Goal: Task Accomplishment & Management: Use online tool/utility

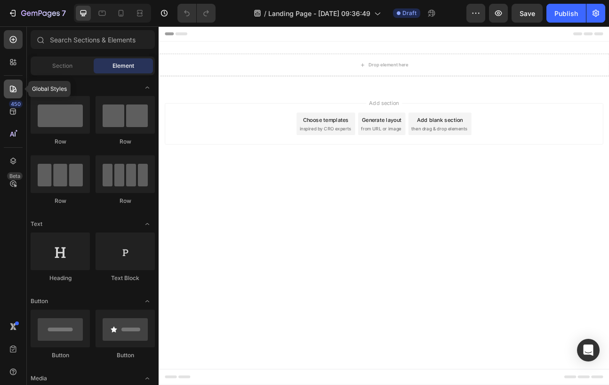
click at [13, 88] on icon at bounding box center [13, 89] width 7 height 7
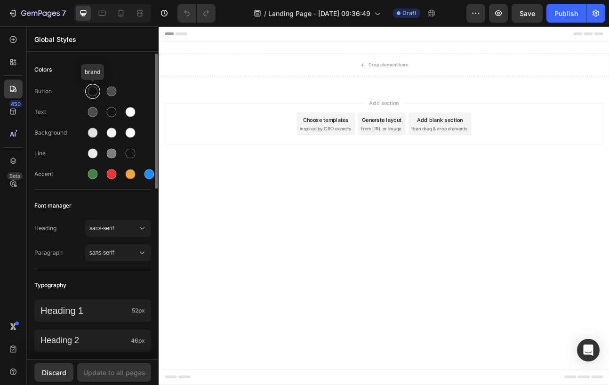
click at [94, 93] on div at bounding box center [93, 92] width 10 height 10
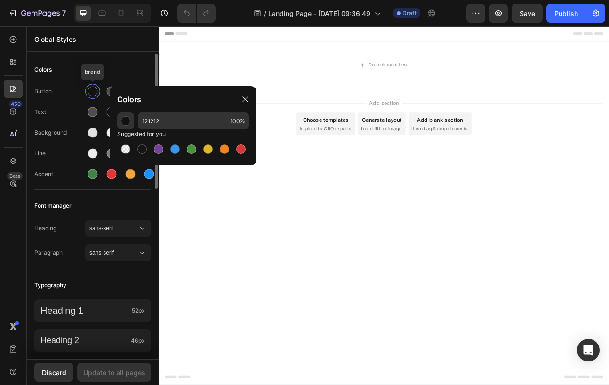
click at [94, 93] on div at bounding box center [93, 92] width 10 height 10
drag, startPoint x: 171, startPoint y: 119, endPoint x: 135, endPoint y: 118, distance: 36.3
click at [135, 118] on div "121212 100 %" at bounding box center [183, 121] width 132 height 17
paste input "c40627"
type input "C40627"
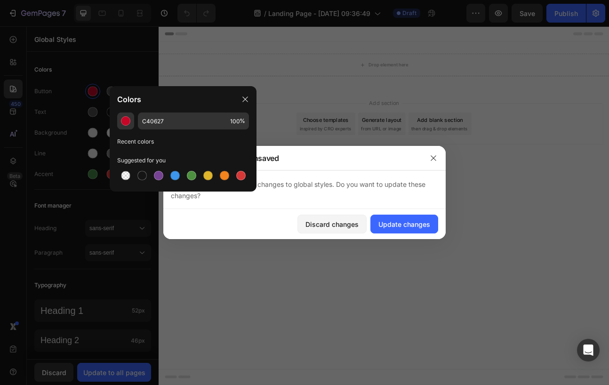
click at [323, 200] on div "Add section Choose templates inspired by CRO experts Generate layout from URL o…" at bounding box center [441, 162] width 565 height 116
click at [243, 101] on icon at bounding box center [246, 100] width 8 height 8
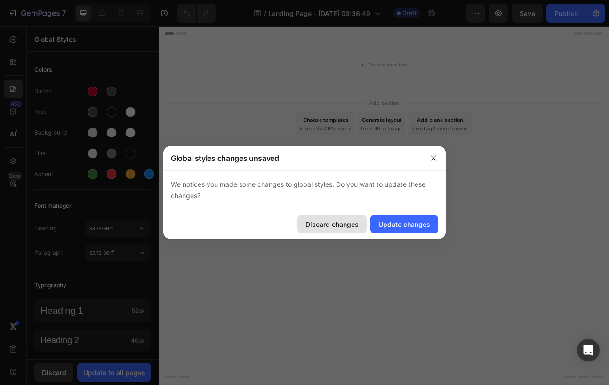
click at [328, 223] on div "Discard changes" at bounding box center [332, 224] width 53 height 10
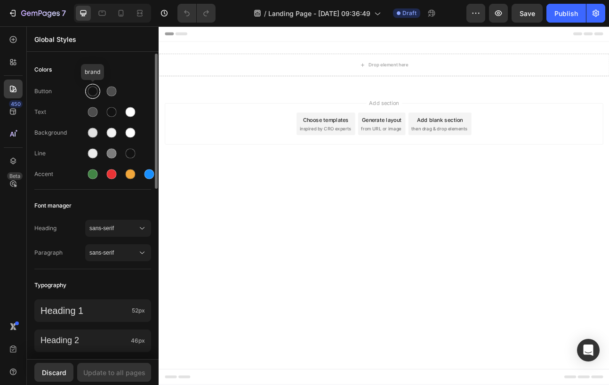
click at [93, 93] on div at bounding box center [93, 92] width 10 height 10
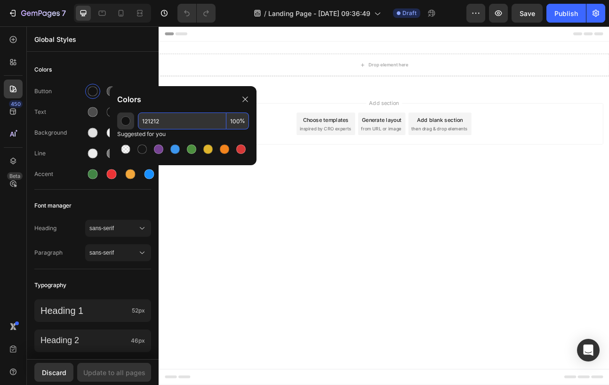
drag, startPoint x: 164, startPoint y: 122, endPoint x: 138, endPoint y: 123, distance: 25.9
click at [138, 123] on input "121212" at bounding box center [182, 121] width 89 height 17
paste input "c40627"
type input "C40627"
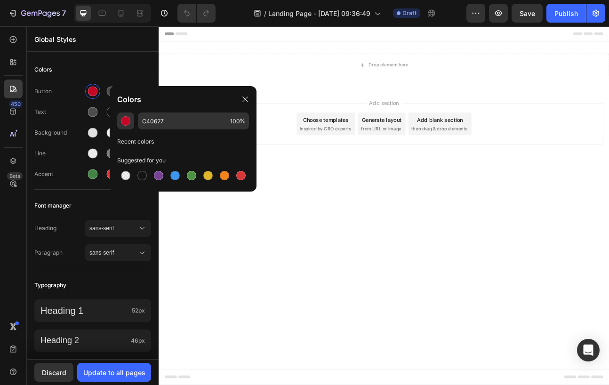
click at [174, 145] on div "Recent colors" at bounding box center [183, 141] width 132 height 9
click at [243, 99] on icon at bounding box center [246, 100] width 8 height 8
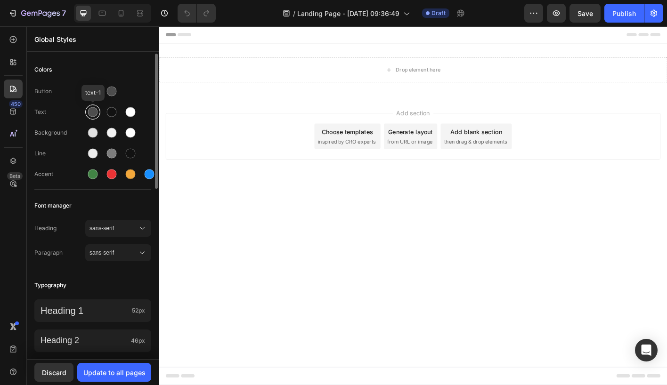
click at [92, 112] on div at bounding box center [93, 112] width 10 height 10
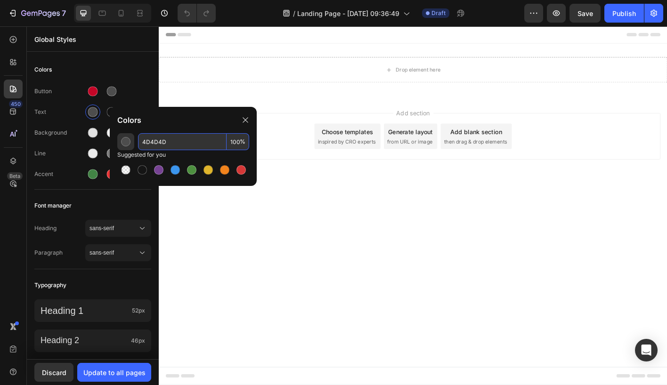
drag, startPoint x: 171, startPoint y: 142, endPoint x: 142, endPoint y: 140, distance: 29.2
click at [142, 140] on input "4D4D4D" at bounding box center [182, 141] width 89 height 17
paste input "111827"
type input "111827"
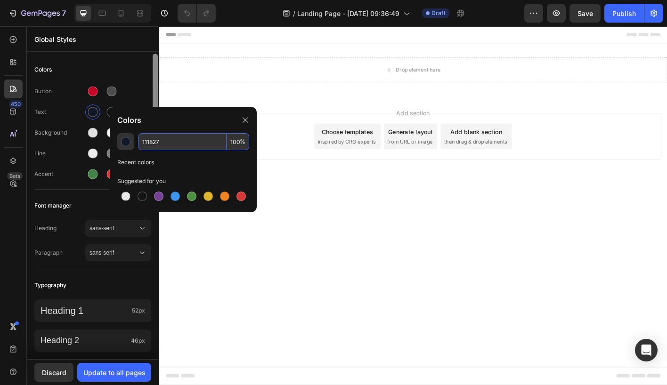
click at [153, 90] on div at bounding box center [155, 121] width 5 height 135
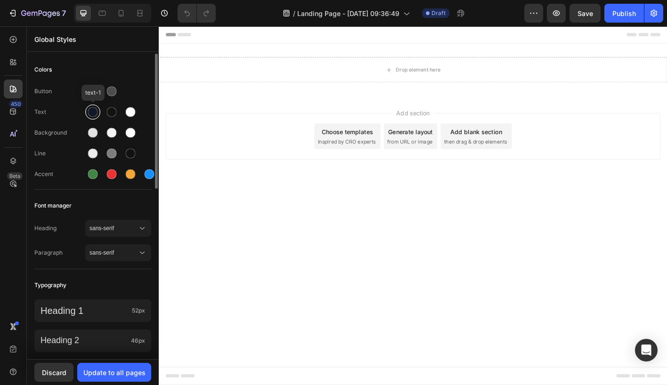
click at [97, 113] on div at bounding box center [93, 112] width 10 height 10
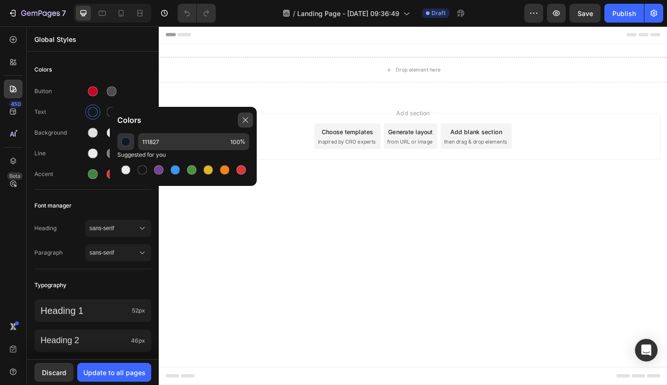
click at [247, 119] on icon at bounding box center [246, 120] width 8 height 8
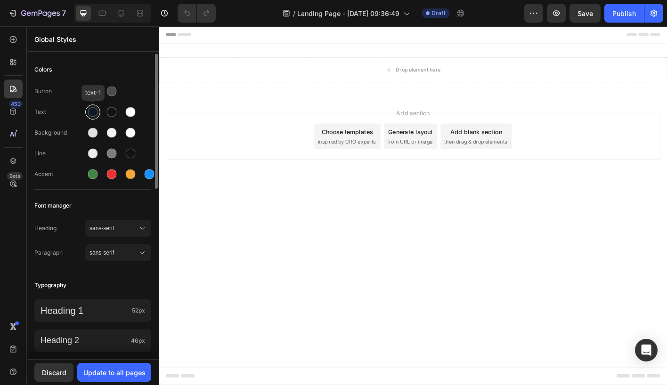
click at [93, 111] on div at bounding box center [93, 112] width 10 height 10
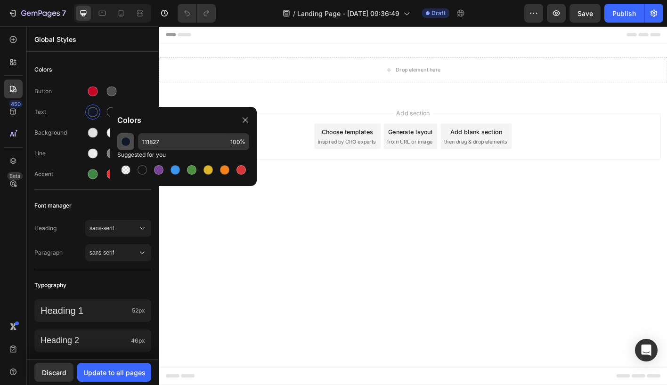
click at [126, 140] on div "button" at bounding box center [125, 141] width 9 height 9
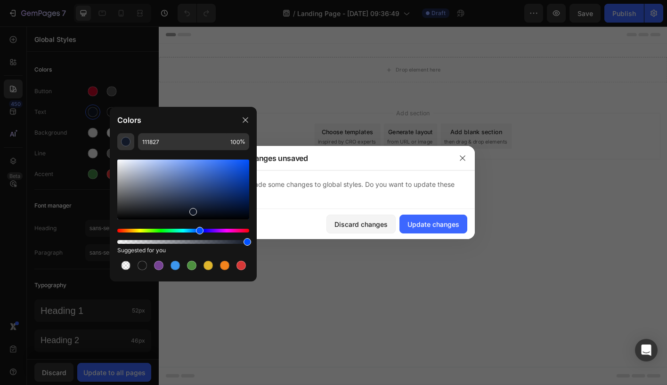
click at [304, 201] on div "Add section Choose templates inspired by CRO experts Generate layout from URL o…" at bounding box center [441, 162] width 565 height 116
click at [246, 116] on div at bounding box center [245, 120] width 15 height 15
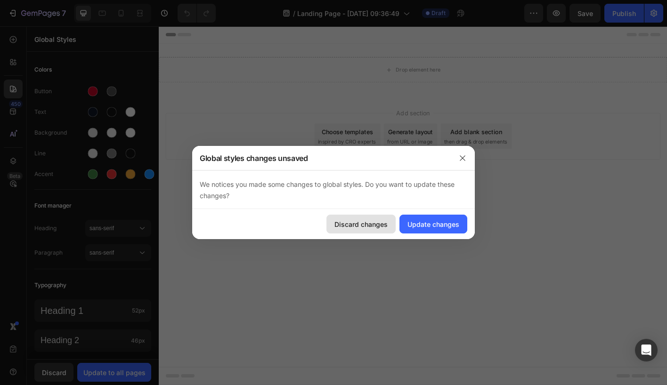
click at [344, 224] on div "Discard changes" at bounding box center [360, 224] width 53 height 10
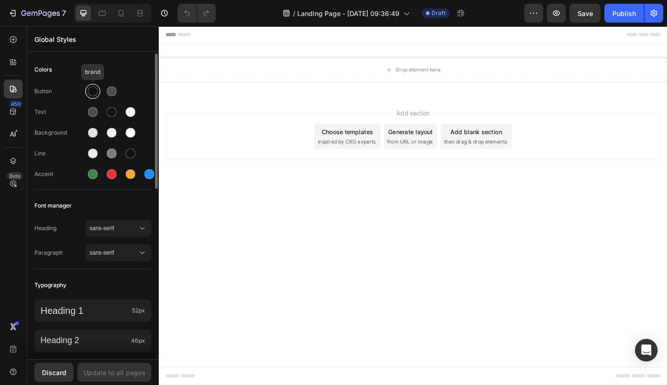
click at [97, 93] on div at bounding box center [93, 92] width 10 height 10
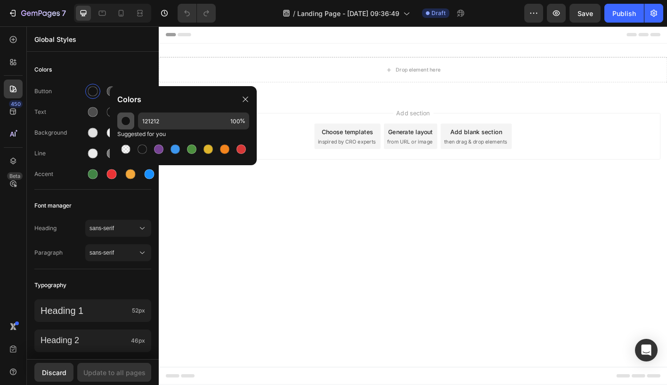
click at [127, 122] on div "button" at bounding box center [125, 120] width 9 height 9
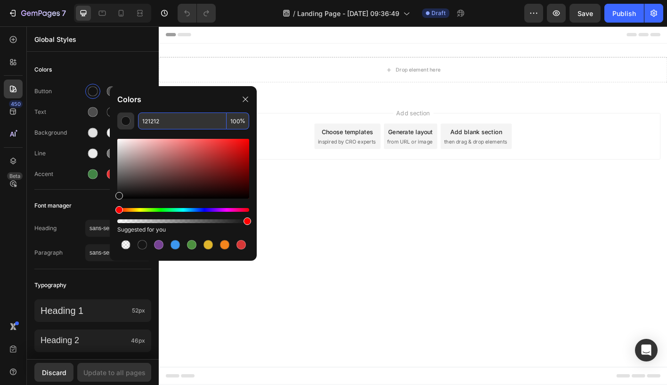
drag, startPoint x: 165, startPoint y: 121, endPoint x: 142, endPoint y: 121, distance: 22.6
click at [142, 121] on input "121212" at bounding box center [182, 121] width 89 height 17
paste input "c40627"
type input "C40627"
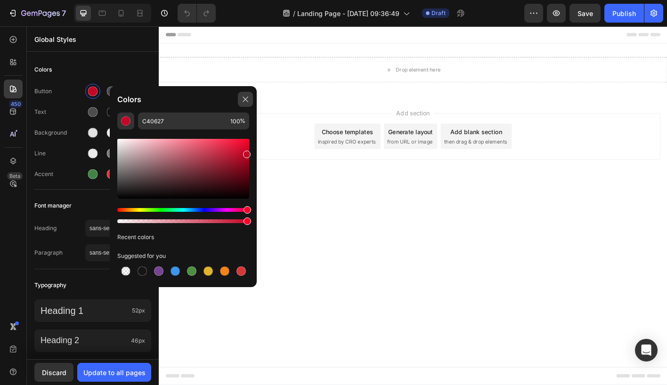
click at [246, 100] on icon at bounding box center [244, 99] width 5 height 5
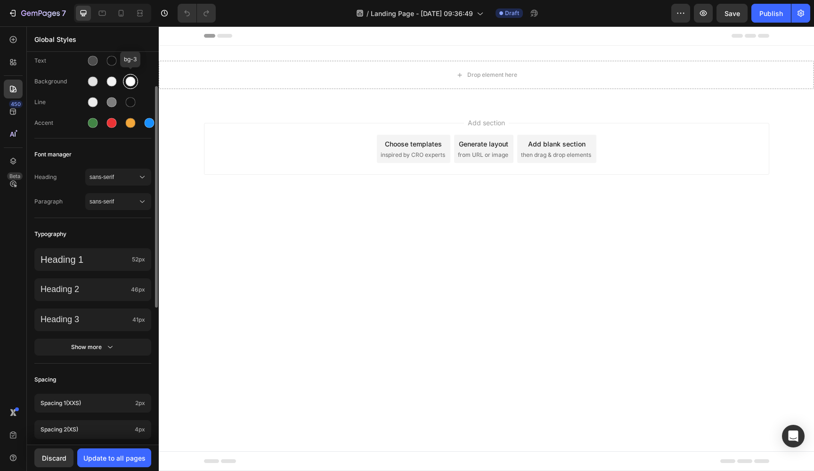
scroll to position [50, 0]
click at [81, 263] on p "Heading 1" at bounding box center [84, 260] width 88 height 12
click at [111, 150] on div "Font manager" at bounding box center [92, 155] width 117 height 17
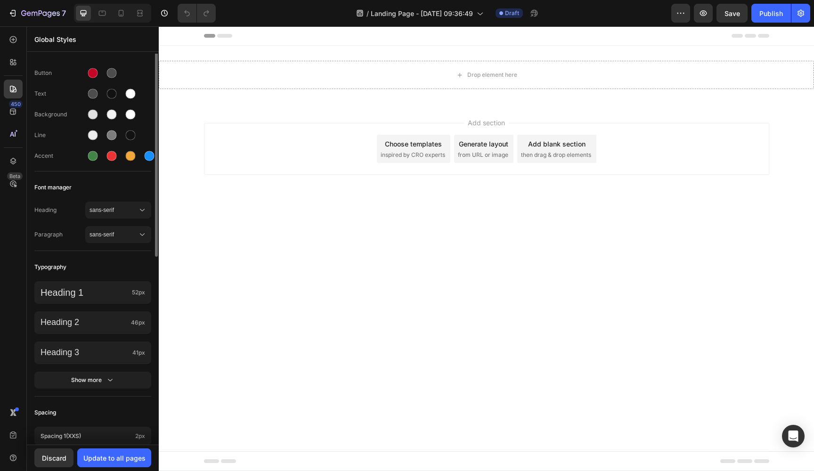
scroll to position [0, 0]
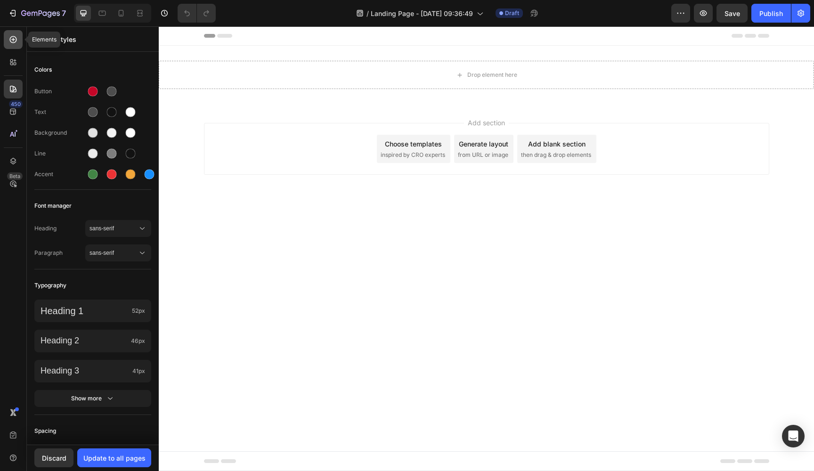
click at [15, 40] on icon at bounding box center [13, 40] width 4 height 4
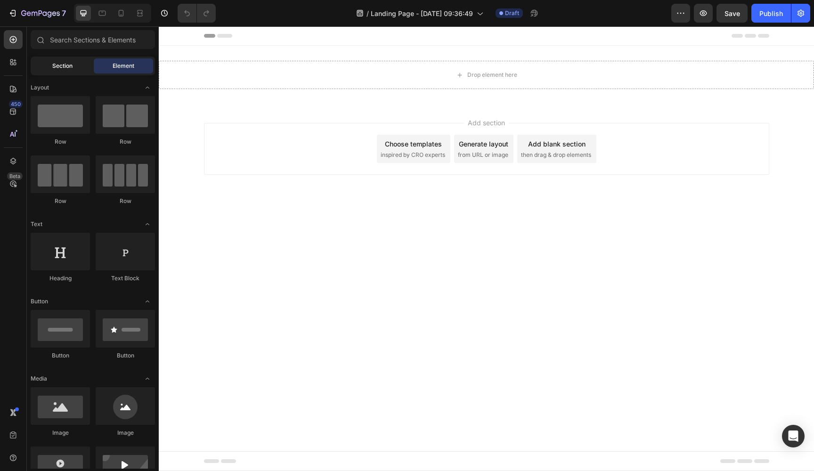
click at [73, 69] on div "Section" at bounding box center [61, 65] width 59 height 15
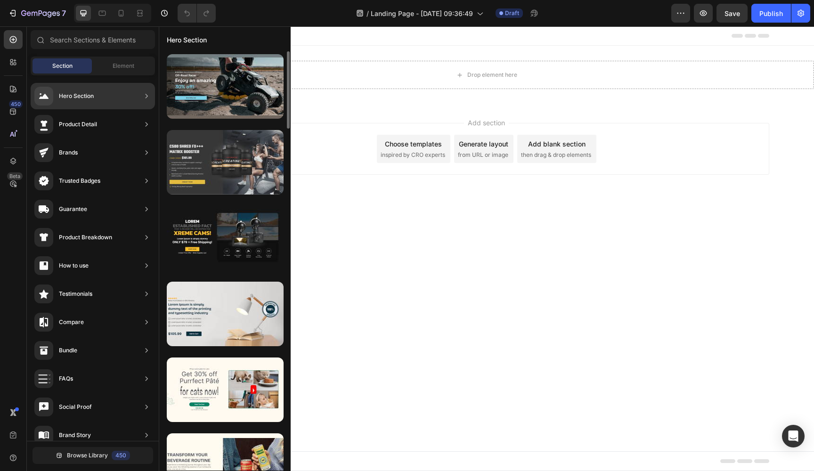
click at [220, 163] on div at bounding box center [225, 162] width 117 height 65
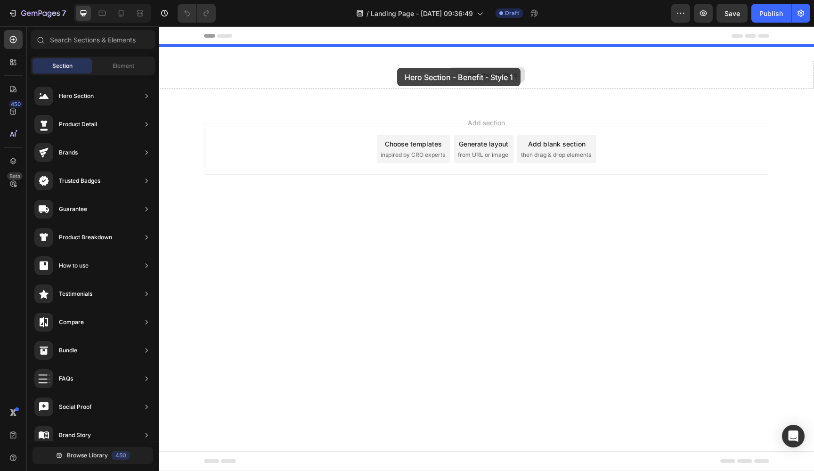
drag, startPoint x: 379, startPoint y: 191, endPoint x: 397, endPoint y: 68, distance: 124.2
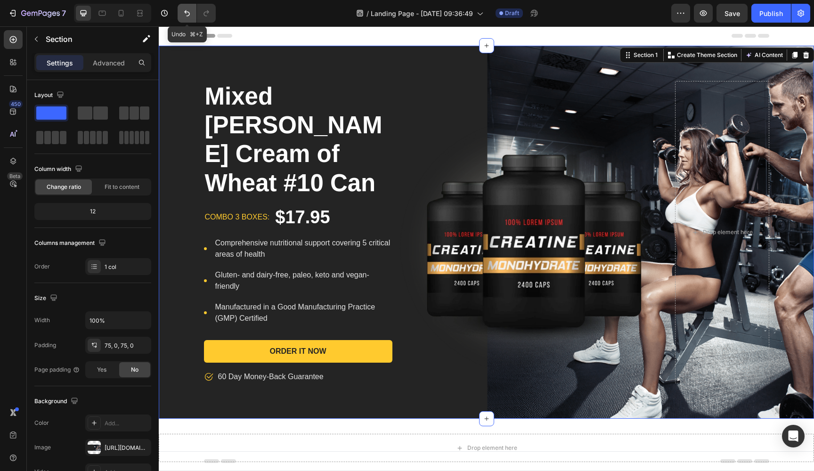
click at [186, 13] on icon "Undo/Redo" at bounding box center [186, 12] width 9 height 9
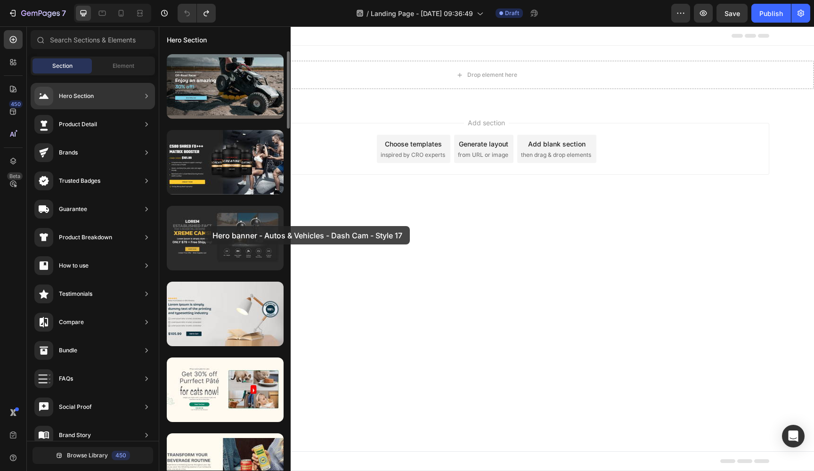
click at [205, 226] on div at bounding box center [225, 238] width 117 height 65
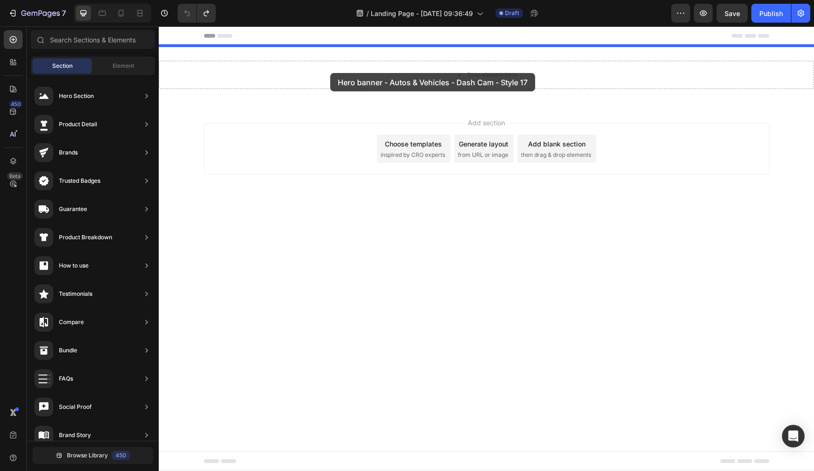
drag, startPoint x: 363, startPoint y: 256, endPoint x: 330, endPoint y: 73, distance: 185.6
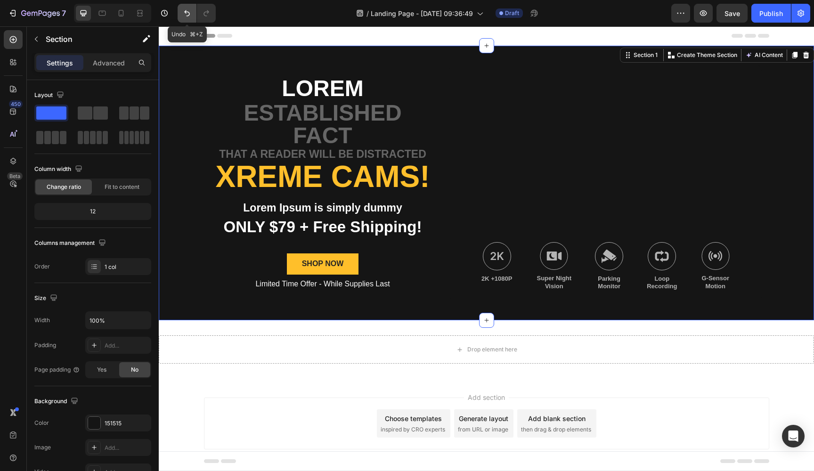
click at [184, 12] on icon "Undo/Redo" at bounding box center [186, 12] width 9 height 9
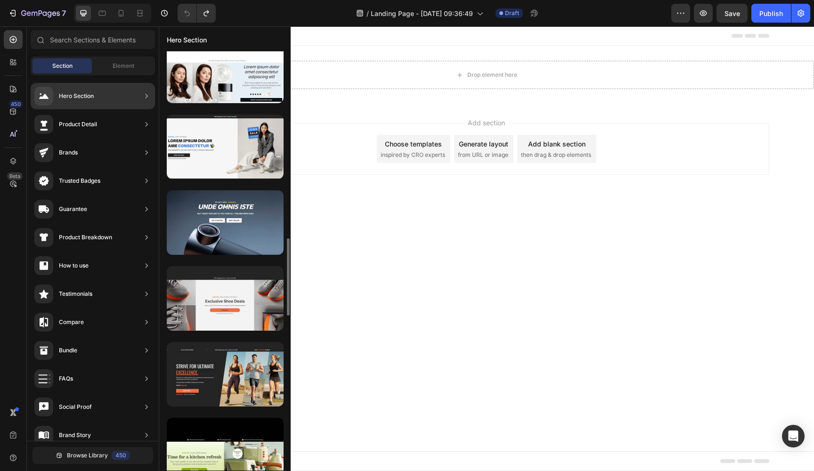
scroll to position [1003, 0]
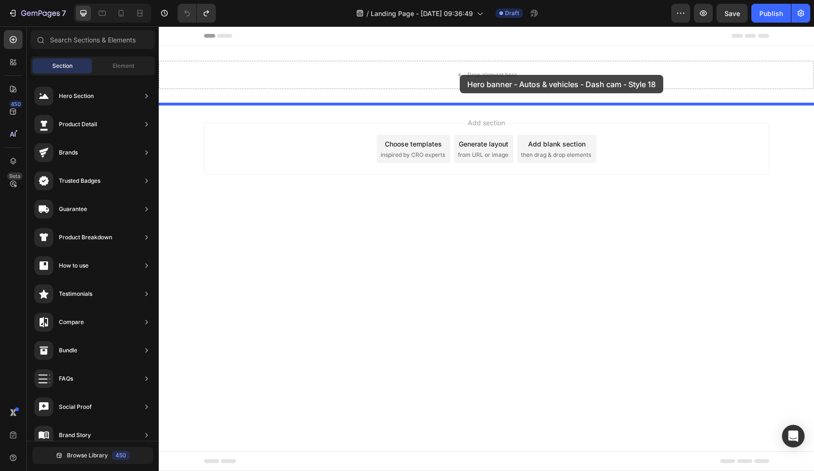
drag, startPoint x: 391, startPoint y: 231, endPoint x: 460, endPoint y: 75, distance: 170.3
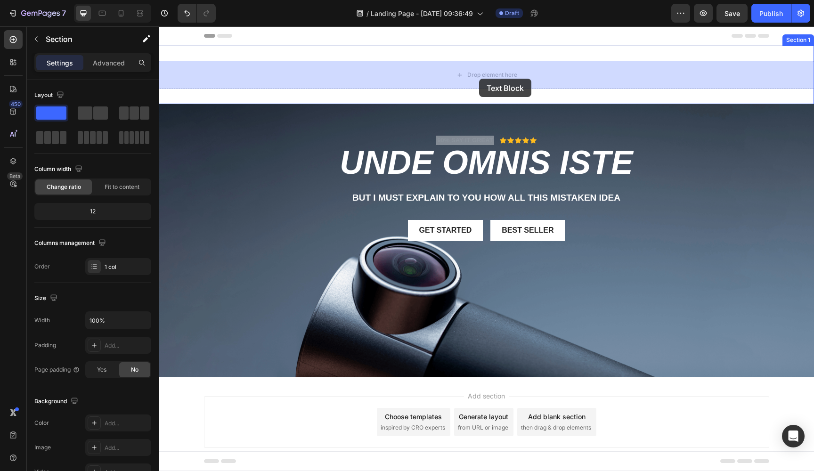
drag, startPoint x: 479, startPoint y: 144, endPoint x: 479, endPoint y: 79, distance: 65.4
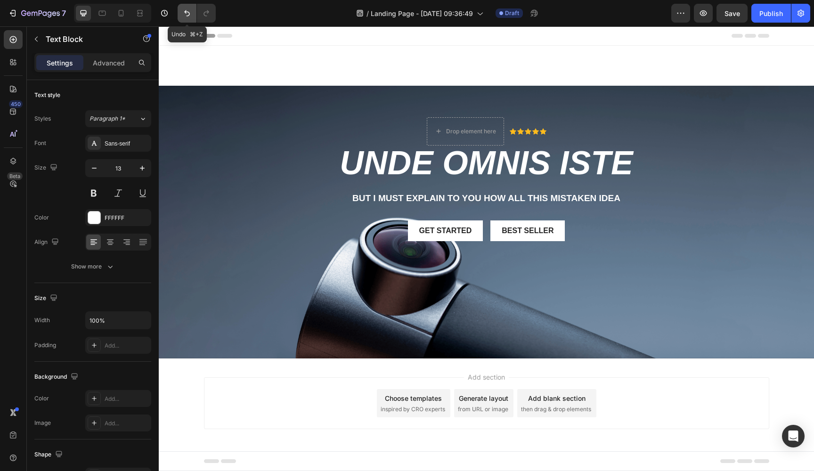
click at [187, 13] on icon "Undo/Redo" at bounding box center [186, 12] width 9 height 9
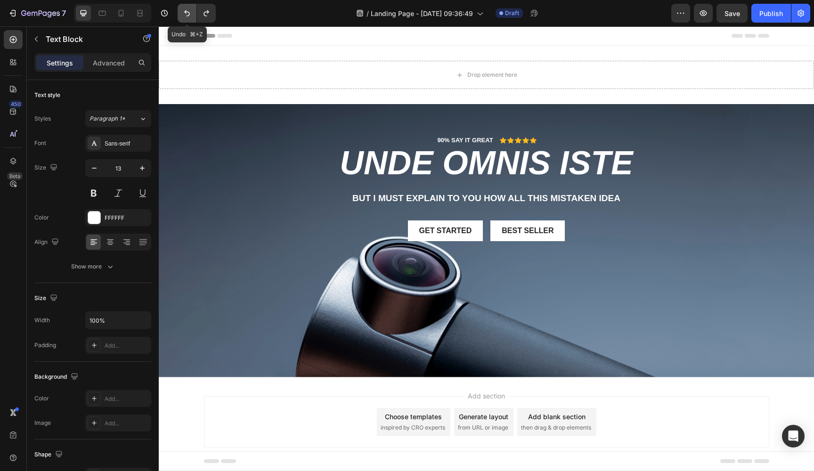
click at [187, 13] on icon "Undo/Redo" at bounding box center [186, 12] width 9 height 9
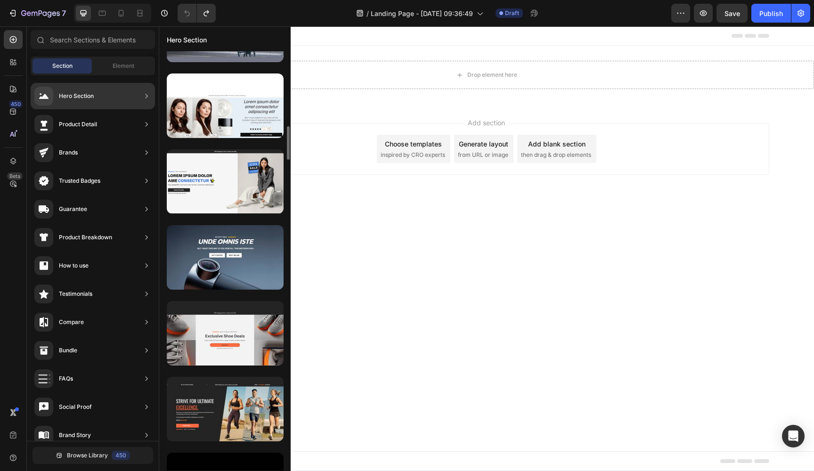
scroll to position [958, 0]
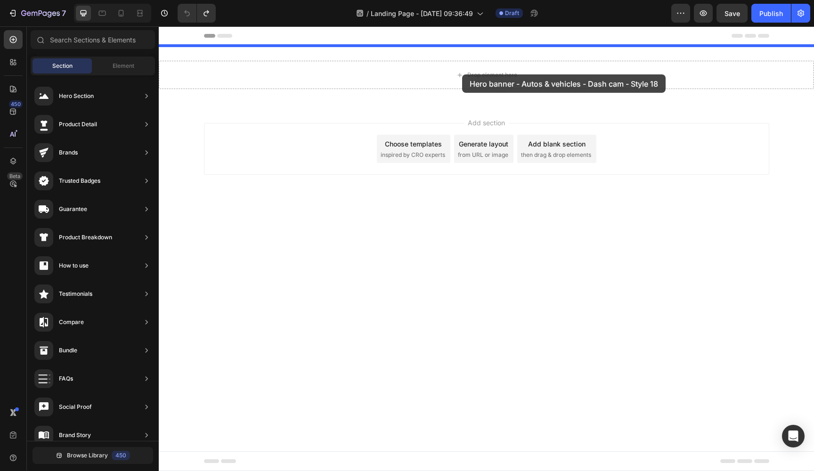
drag, startPoint x: 400, startPoint y: 283, endPoint x: 462, endPoint y: 74, distance: 217.2
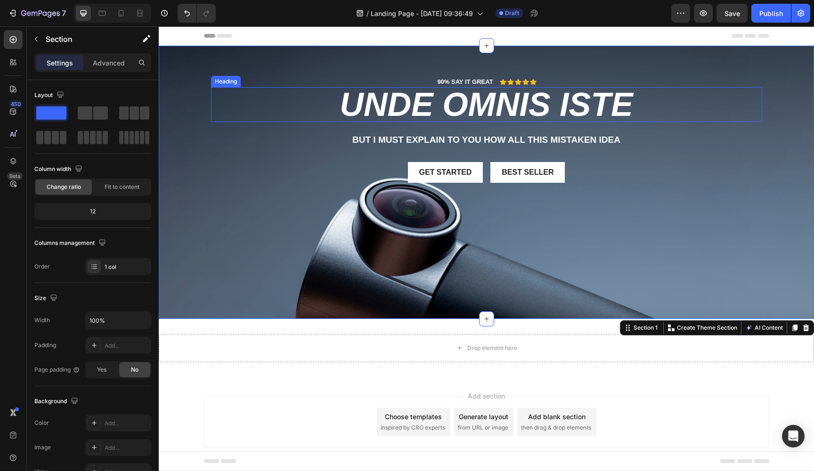
click at [451, 104] on h2 "unde omnis iste" at bounding box center [486, 104] width 551 height 35
click at [411, 106] on h2 "unde omnis iste" at bounding box center [486, 104] width 551 height 35
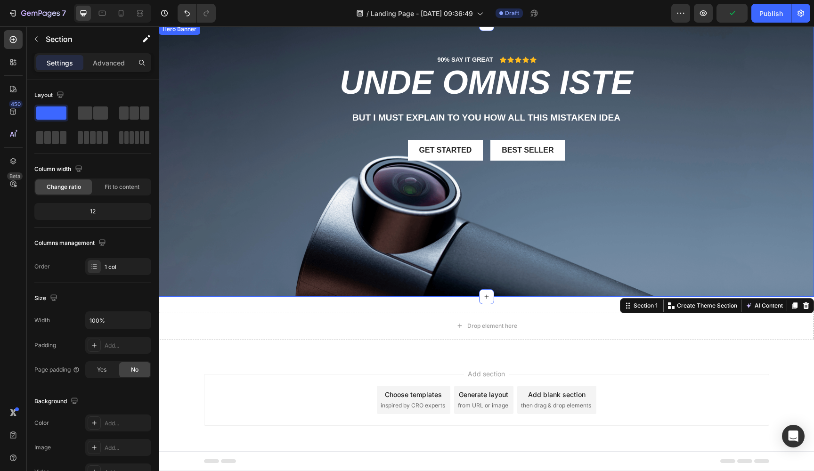
scroll to position [22, 0]
click at [422, 118] on p "But I must explain to you how all this mistaken idea" at bounding box center [486, 118] width 549 height 12
click at [421, 117] on p "But I must explain to you how all this mistaken idea" at bounding box center [486, 118] width 549 height 12
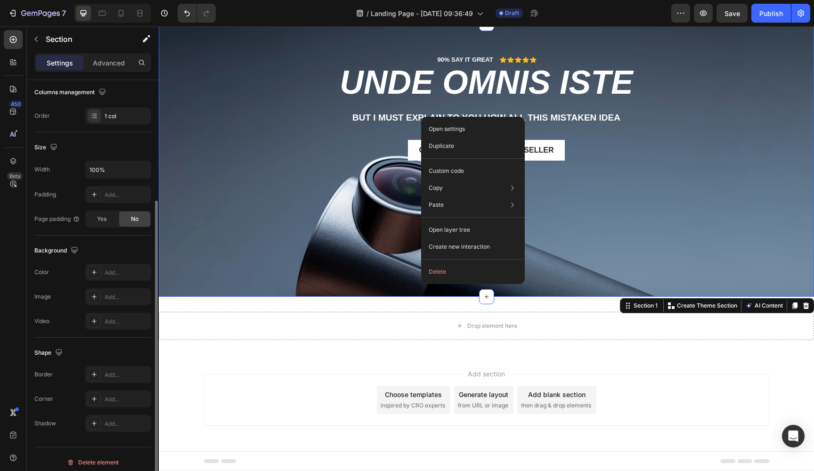
scroll to position [157, 0]
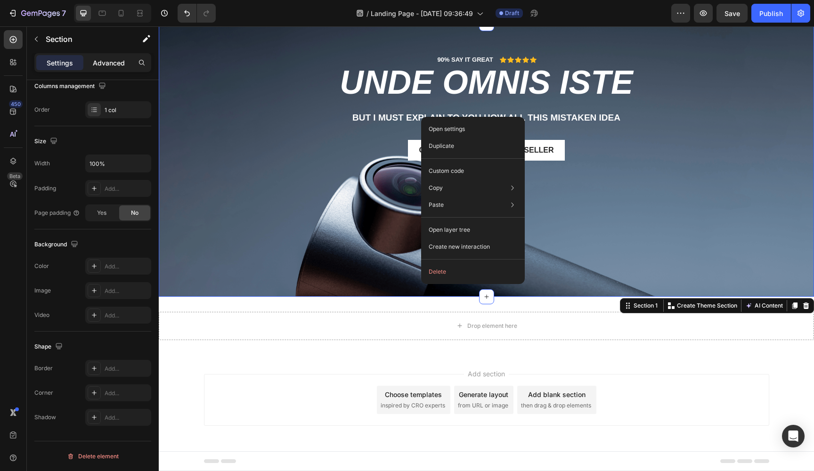
click at [118, 63] on p "Advanced" at bounding box center [109, 63] width 32 height 10
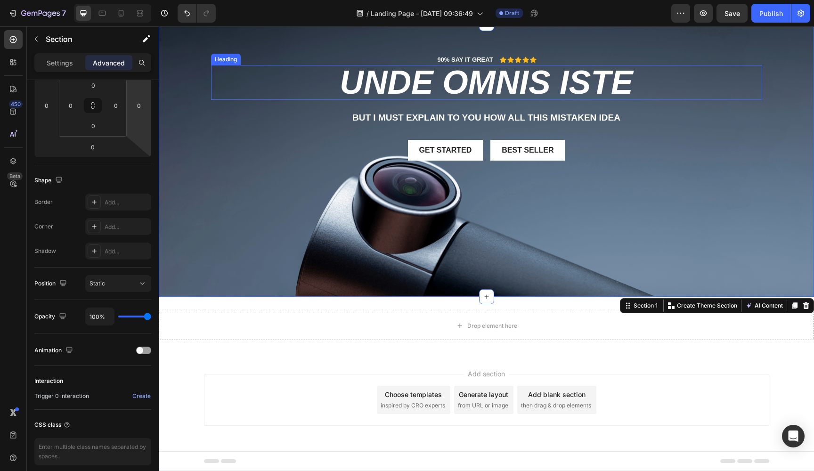
click at [412, 81] on h2 "unde omnis iste" at bounding box center [486, 82] width 551 height 35
click at [57, 62] on p "Settings" at bounding box center [60, 63] width 26 height 10
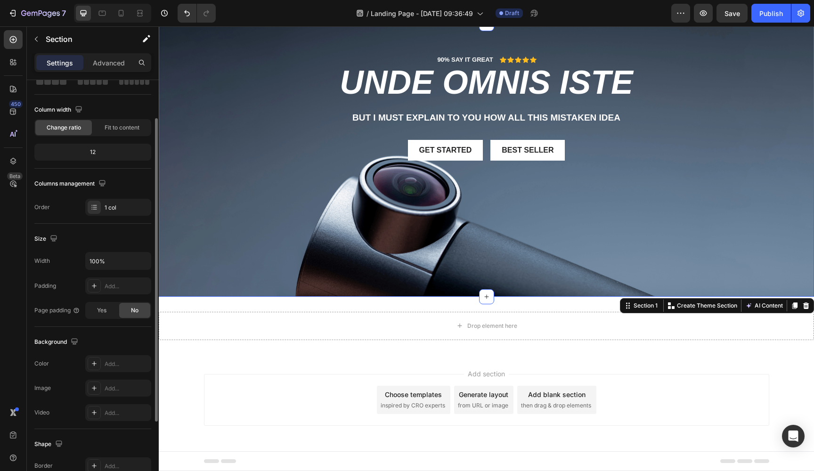
scroll to position [0, 0]
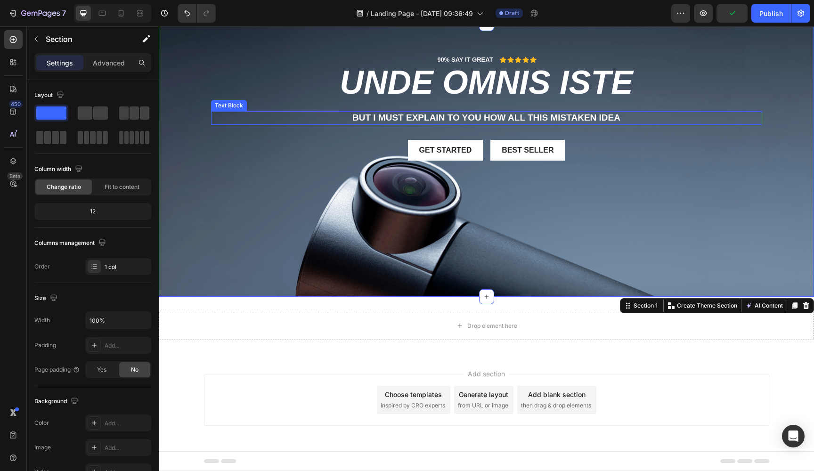
click at [387, 115] on p "But I must explain to you how all this mistaken idea" at bounding box center [486, 118] width 549 height 12
click at [430, 150] on div "Get started" at bounding box center [445, 150] width 53 height 10
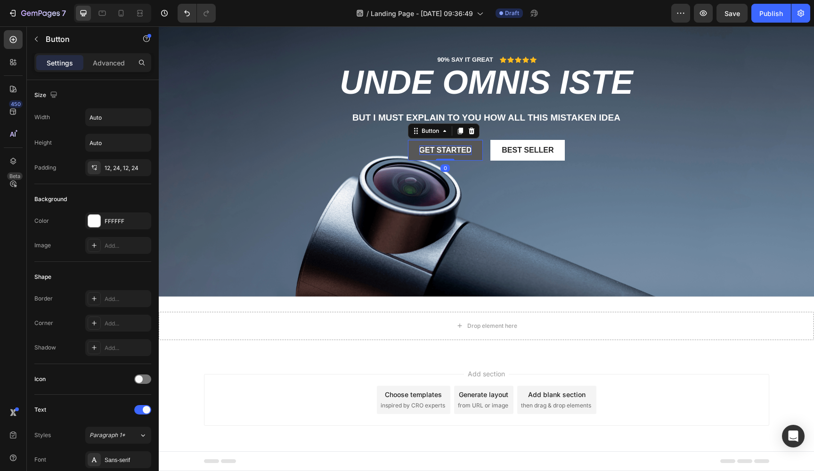
click at [430, 150] on div "Get started" at bounding box center [445, 150] width 53 height 10
click at [415, 154] on button "Get started" at bounding box center [445, 150] width 75 height 21
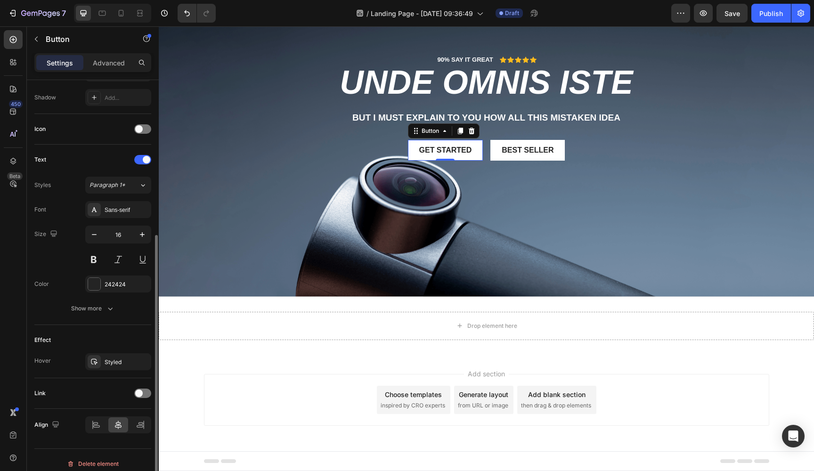
scroll to position [258, 0]
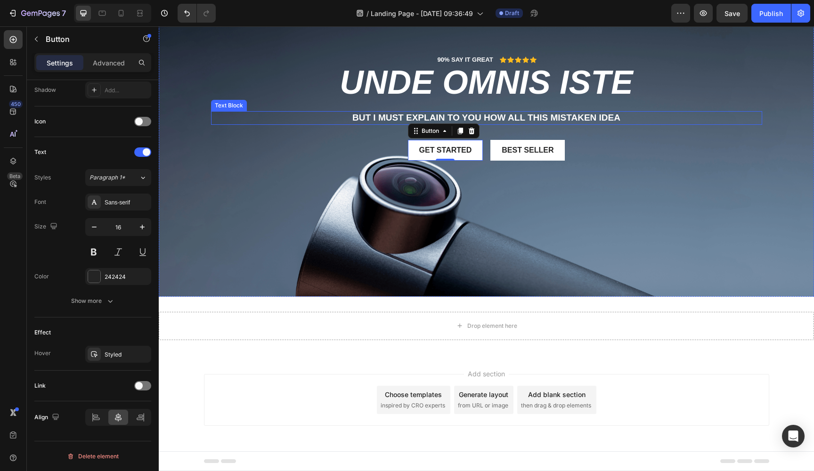
click at [406, 114] on p "But I must explain to you how all this mistaken idea" at bounding box center [486, 118] width 549 height 12
click at [368, 117] on p "But I must explain to you how all this mistaken idea" at bounding box center [486, 118] width 549 height 12
click at [38, 39] on icon "button" at bounding box center [36, 39] width 8 height 8
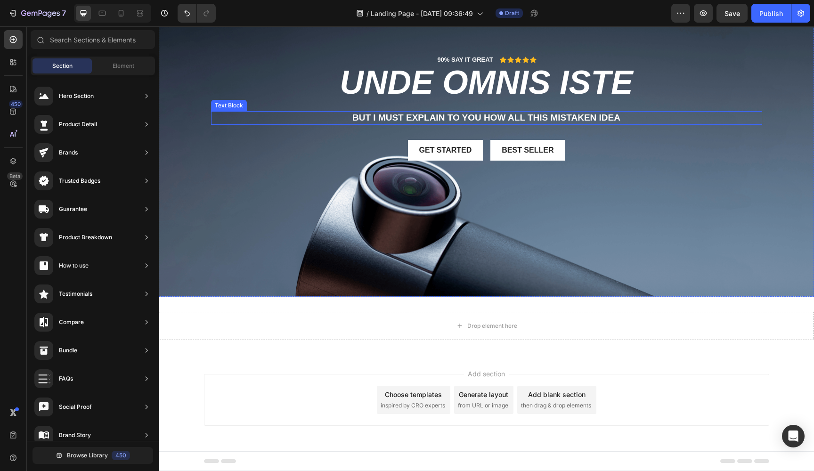
click at [395, 117] on p "But I must explain to you how all this mistaken idea" at bounding box center [486, 118] width 549 height 12
click at [395, 116] on p "But I must explain to you how all this mistaken idea" at bounding box center [486, 118] width 549 height 12
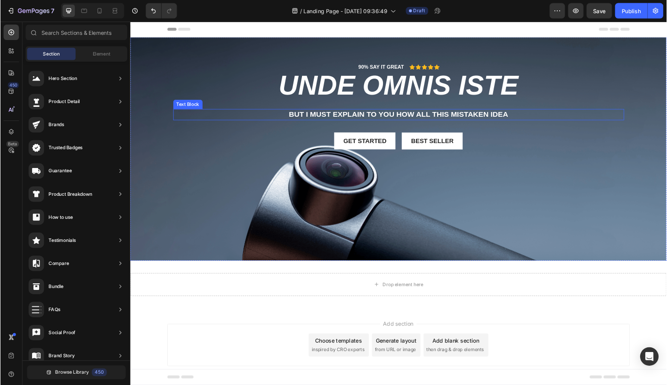
scroll to position [0, 0]
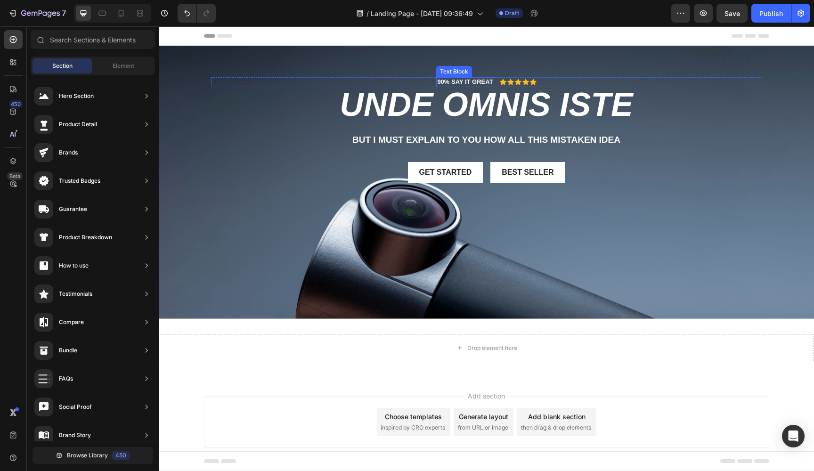
click at [456, 84] on p "90% SAY IT GREAT" at bounding box center [465, 82] width 56 height 8
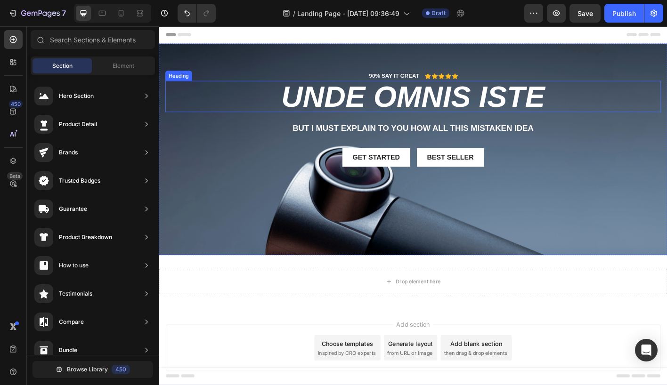
click at [359, 102] on h2 "unde omnis iste" at bounding box center [441, 104] width 551 height 35
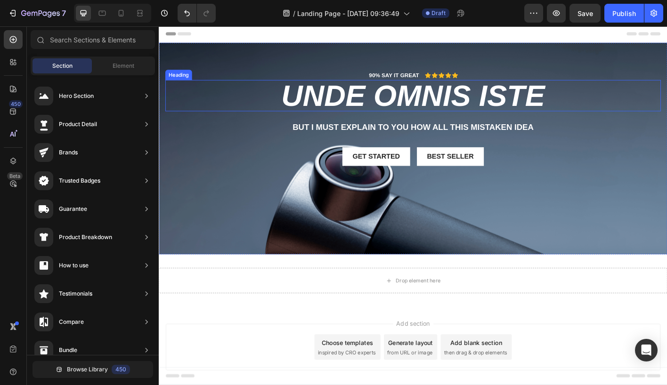
click at [490, 105] on h2 "unde omnis iste" at bounding box center [441, 103] width 551 height 35
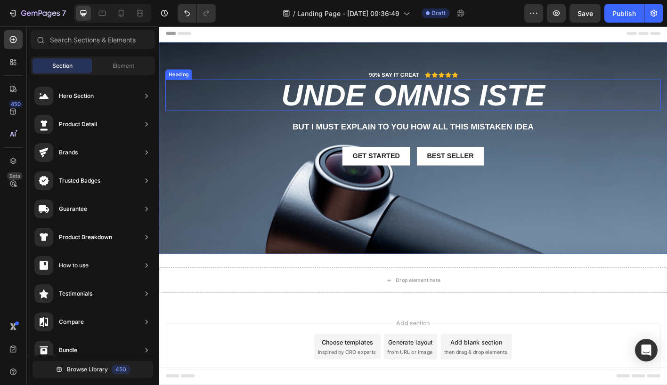
click at [490, 105] on h2 "unde omnis iste" at bounding box center [441, 103] width 551 height 35
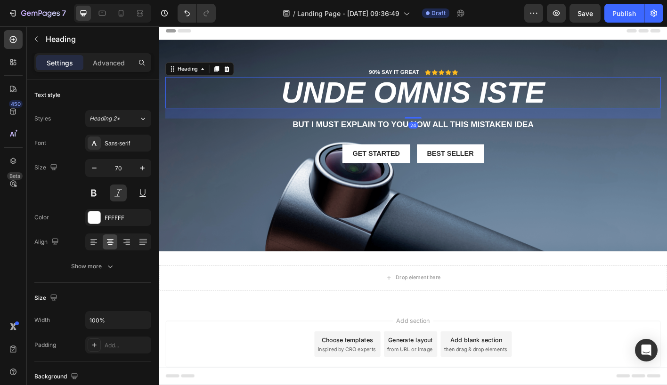
scroll to position [7, 0]
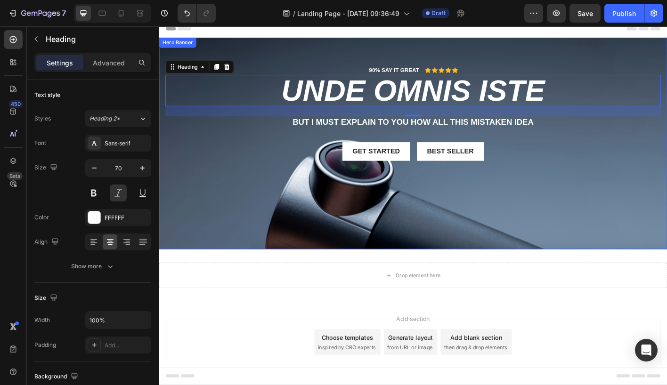
click at [375, 219] on div "Background Image" at bounding box center [441, 156] width 565 height 235
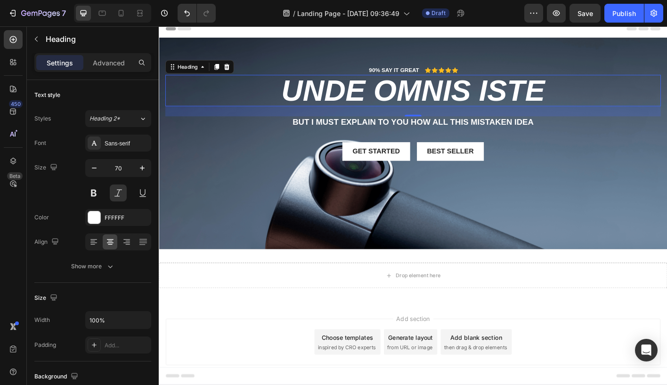
click at [247, 360] on div "Add section Choose templates inspired by CRO experts Generate layout from URL o…" at bounding box center [441, 378] width 550 height 52
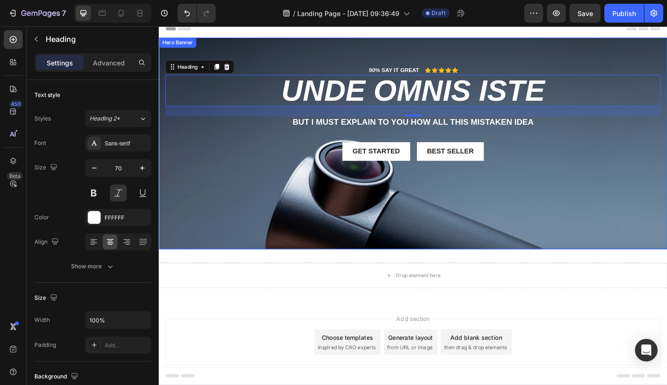
click at [609, 234] on div "Background Image" at bounding box center [441, 156] width 565 height 235
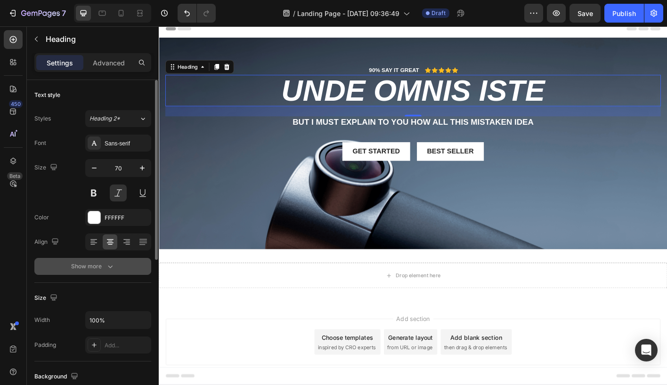
click at [106, 270] on icon "button" at bounding box center [109, 266] width 9 height 9
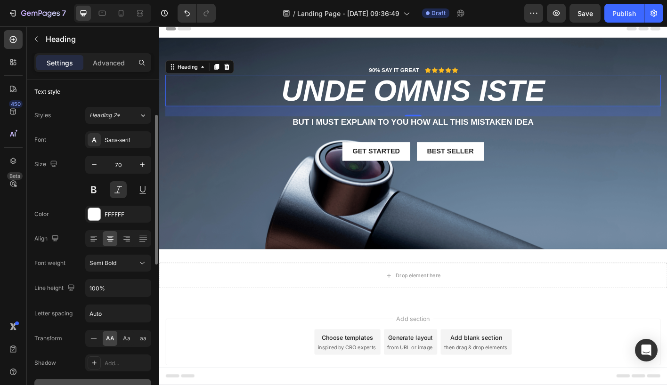
scroll to position [0, 0]
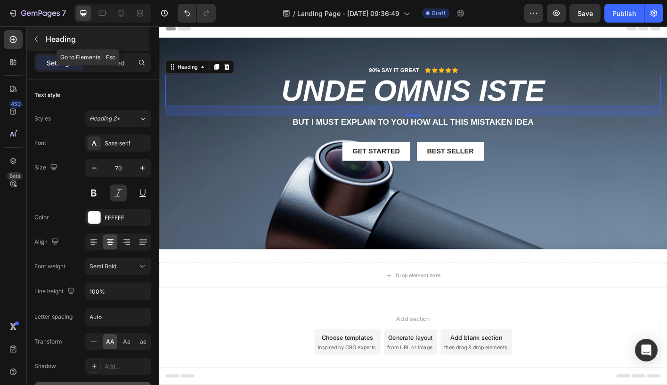
click at [36, 39] on icon "button" at bounding box center [36, 39] width 8 height 8
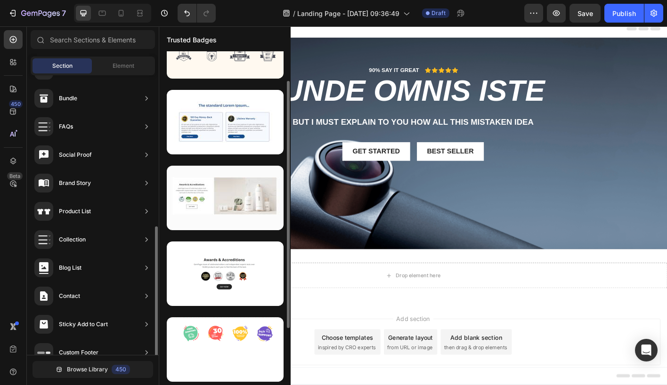
scroll to position [266, 0]
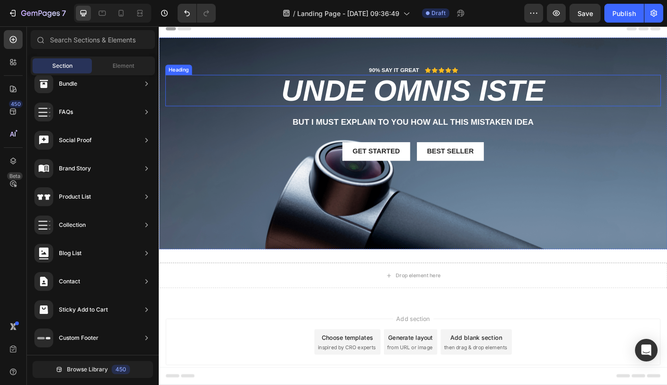
click at [364, 98] on h2 "unde omnis iste" at bounding box center [441, 98] width 551 height 35
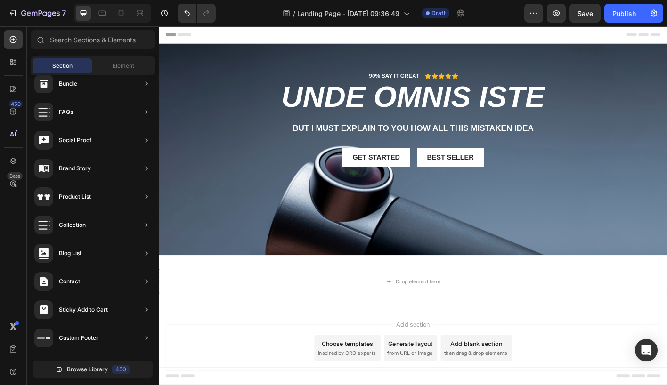
scroll to position [0, 0]
click at [216, 36] on div "Header" at bounding box center [441, 35] width 550 height 19
click at [227, 37] on div "Header" at bounding box center [441, 35] width 550 height 19
click at [395, 171] on div "Get started" at bounding box center [400, 173] width 53 height 10
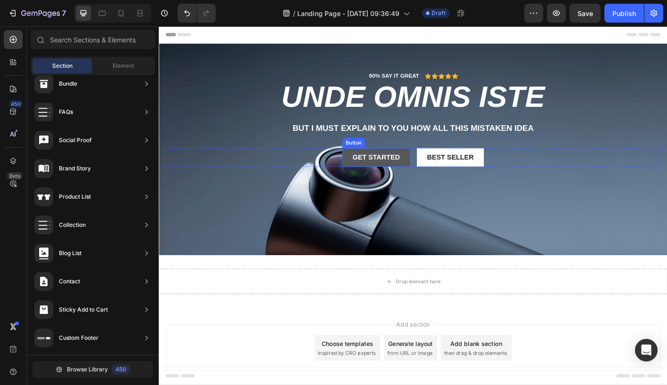
click at [395, 171] on div "Get started" at bounding box center [400, 173] width 53 height 10
click at [466, 139] on p "But I must explain to you how all this mistaken idea" at bounding box center [441, 140] width 549 height 12
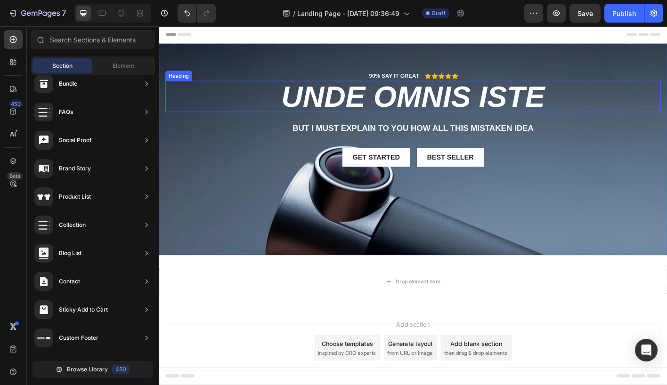
click at [439, 107] on h2 "unde omnis iste" at bounding box center [441, 104] width 551 height 35
click at [417, 106] on h2 "unde omnis iste" at bounding box center [441, 104] width 551 height 35
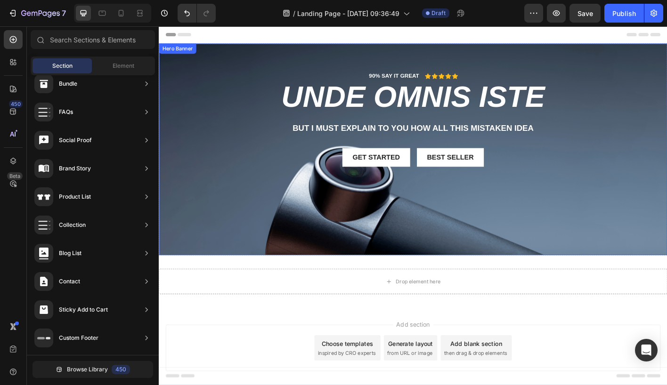
click at [450, 76] on div "90% SAY IT GREAT Text Block Icon Icon Icon Icon Icon Icon List Row unde omnis i…" at bounding box center [441, 129] width 565 height 167
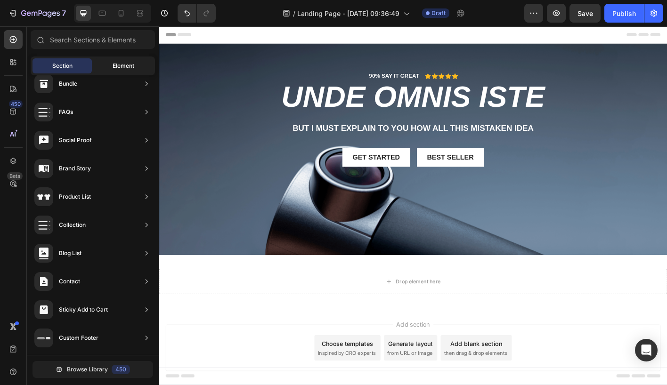
click at [135, 65] on div "Element" at bounding box center [123, 65] width 59 height 15
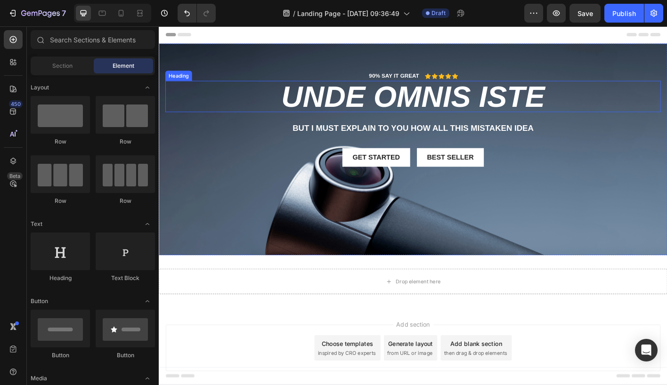
click at [437, 114] on h2 "unde omnis iste" at bounding box center [441, 104] width 551 height 35
click at [431, 108] on h2 "unde omnis iste" at bounding box center [441, 104] width 551 height 35
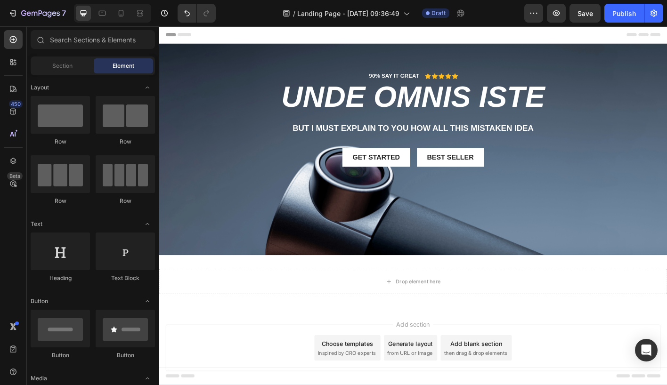
click at [391, 175] on div "Get started" at bounding box center [400, 173] width 53 height 10
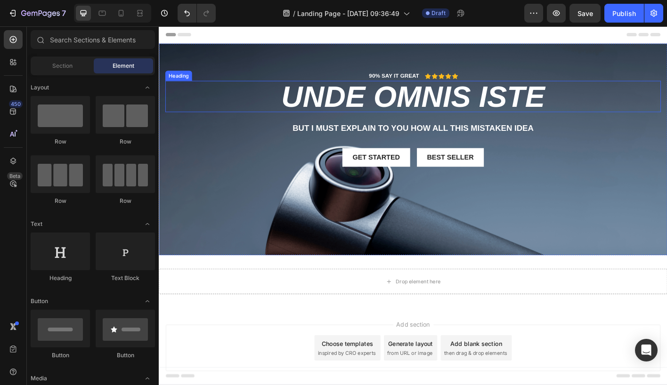
click at [327, 87] on h2 "unde omnis iste" at bounding box center [441, 104] width 551 height 35
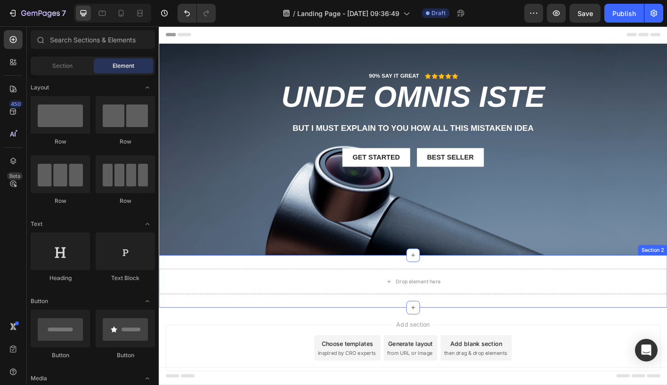
click at [359, 338] on div "Drop element here Section 2" at bounding box center [441, 310] width 565 height 58
click at [371, 301] on div "Drop element here" at bounding box center [441, 310] width 565 height 28
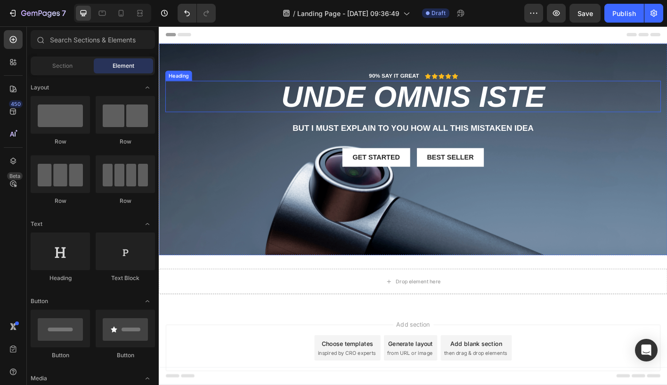
click at [565, 107] on h2 "unde omnis iste" at bounding box center [441, 104] width 551 height 35
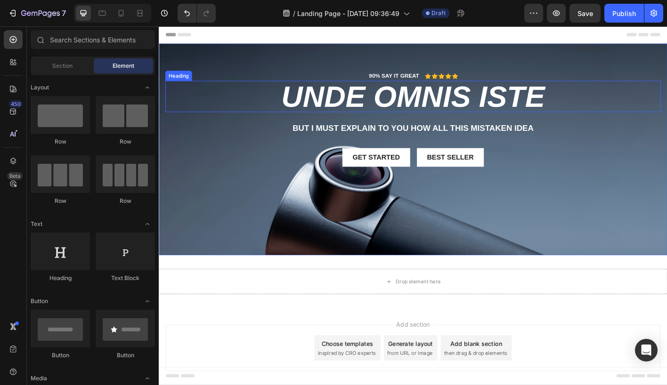
click at [565, 107] on h2 "unde omnis iste" at bounding box center [441, 104] width 551 height 35
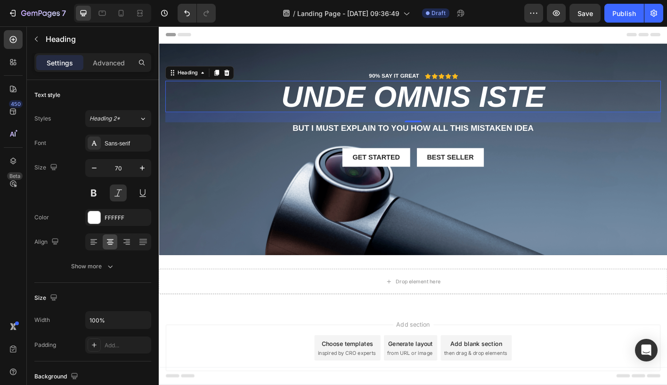
click at [560, 101] on h2 "unde omnis iste" at bounding box center [441, 104] width 551 height 35
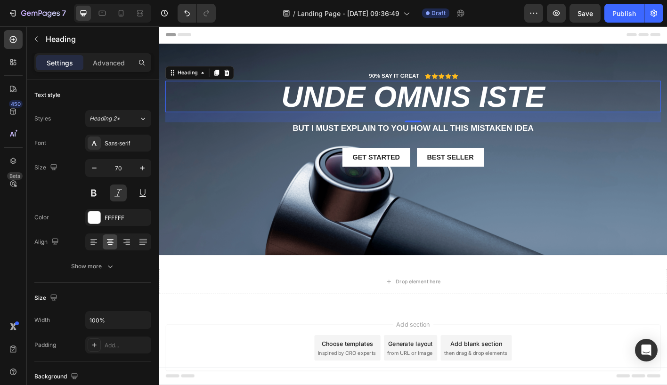
click at [560, 101] on h2 "unde omnis iste" at bounding box center [441, 104] width 551 height 35
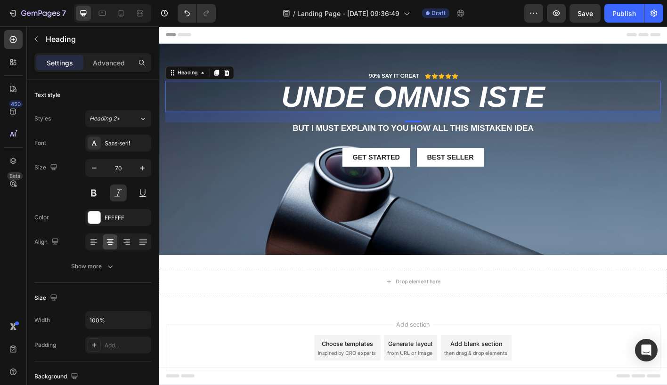
click at [560, 101] on h2 "unde omnis iste" at bounding box center [441, 104] width 551 height 35
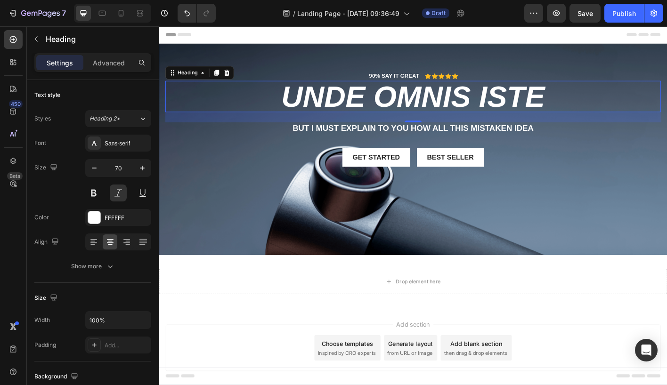
click at [560, 101] on h2 "unde omnis iste" at bounding box center [441, 104] width 551 height 35
click at [208, 81] on icon at bounding box center [207, 78] width 8 height 8
click at [530, 12] on icon "button" at bounding box center [533, 12] width 9 height 9
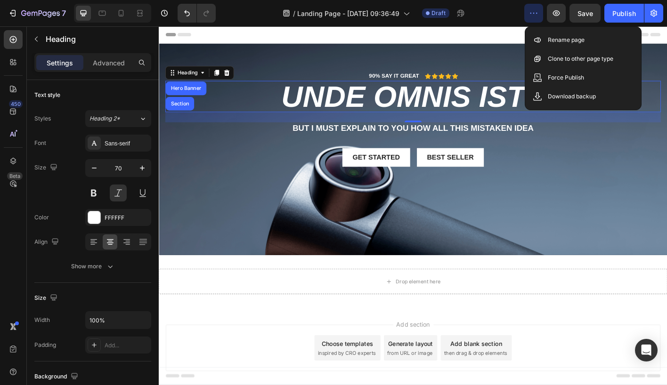
click at [400, 111] on h2 "unde omnis iste" at bounding box center [441, 104] width 551 height 35
click at [596, 270] on div "Background Image" at bounding box center [441, 163] width 565 height 235
click at [473, 80] on icon at bounding box center [472, 82] width 7 height 6
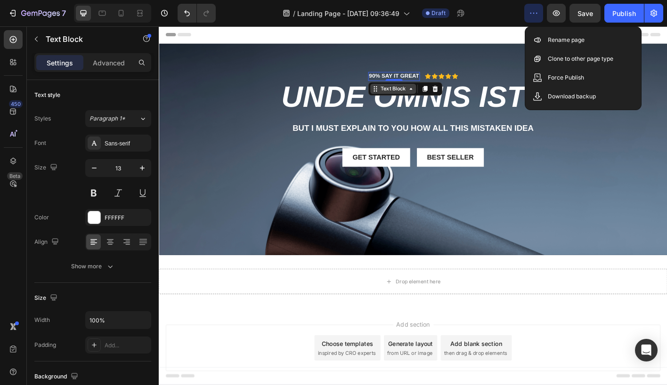
click at [438, 97] on icon at bounding box center [439, 96] width 8 height 8
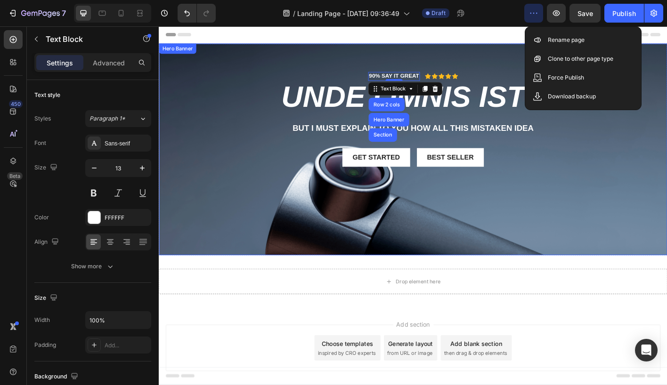
drag, startPoint x: 508, startPoint y: 149, endPoint x: 505, endPoint y: 135, distance: 13.9
click at [508, 148] on div "90% SAY IT GREAT Text Block Row 2 cols Hero Banner Section 0 Icon Icon Icon Ico…" at bounding box center [441, 137] width 551 height 121
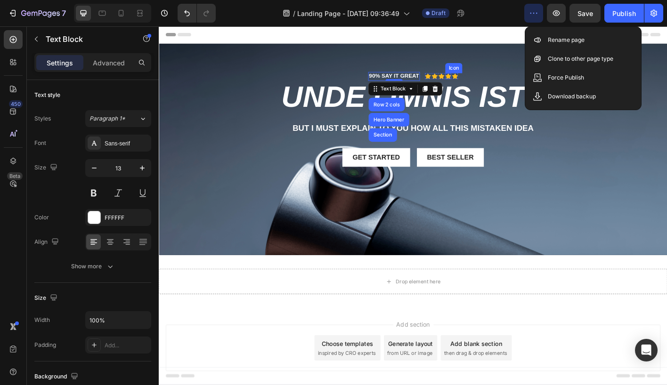
click at [484, 82] on icon at bounding box center [480, 82] width 7 height 7
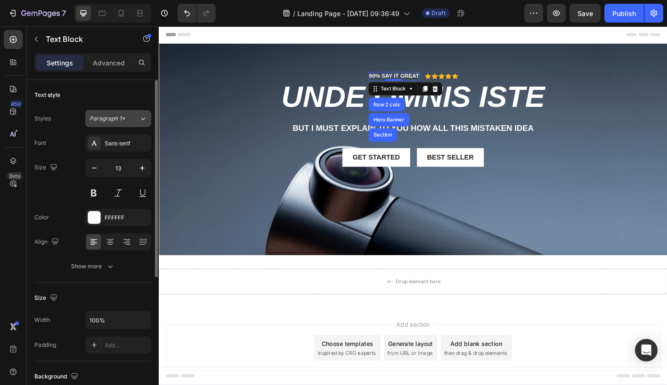
click at [143, 117] on icon at bounding box center [143, 118] width 8 height 9
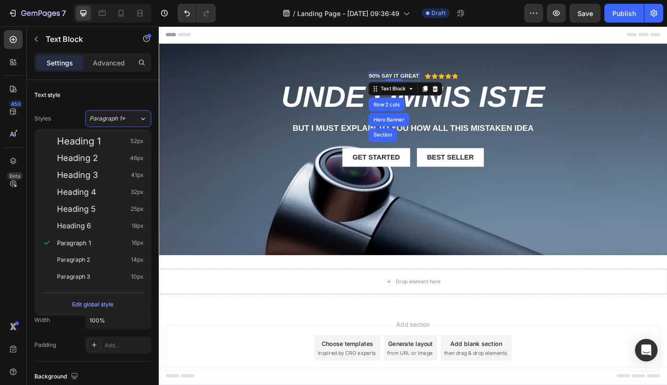
click at [291, 367] on div "Add section Choose templates inspired by CRO experts Generate layout from URL o…" at bounding box center [441, 384] width 550 height 52
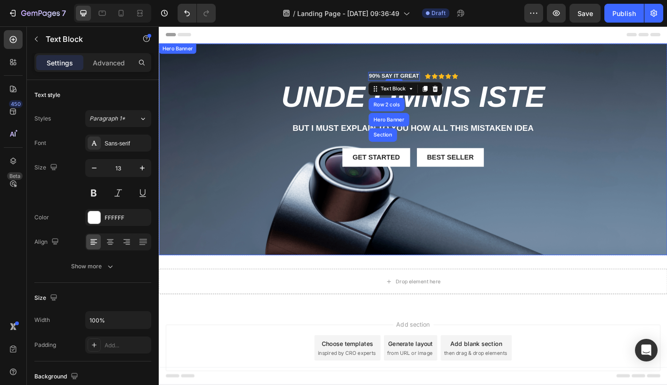
click at [385, 256] on div "Background Image" at bounding box center [441, 163] width 565 height 235
click at [297, 208] on div "90% SAY IT GREAT Text Block Row 2 cols Hero Banner Section 0 Icon Icon Icon Ico…" at bounding box center [441, 129] width 565 height 167
click at [545, 260] on div "Background Image" at bounding box center [441, 163] width 565 height 235
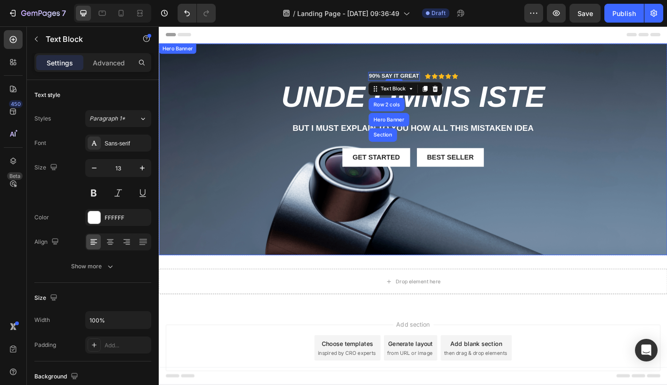
click at [545, 260] on div "Background Image" at bounding box center [441, 163] width 565 height 235
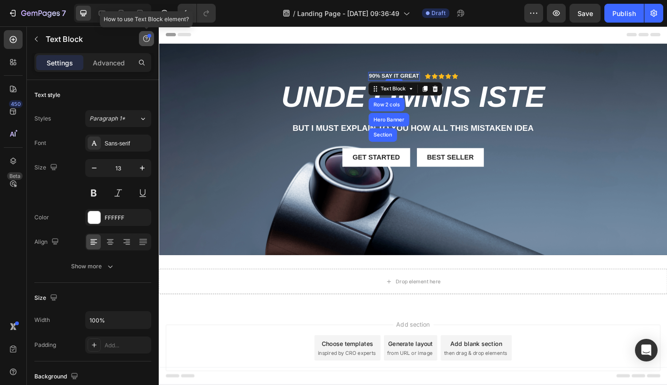
click at [148, 40] on icon "button" at bounding box center [147, 39] width 8 height 8
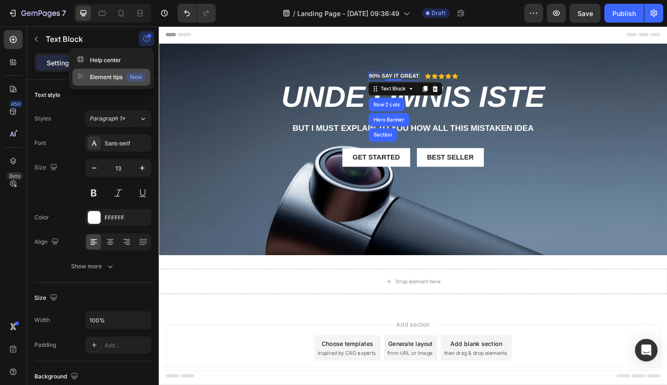
click at [108, 79] on div "Element tips New" at bounding box center [111, 77] width 69 height 9
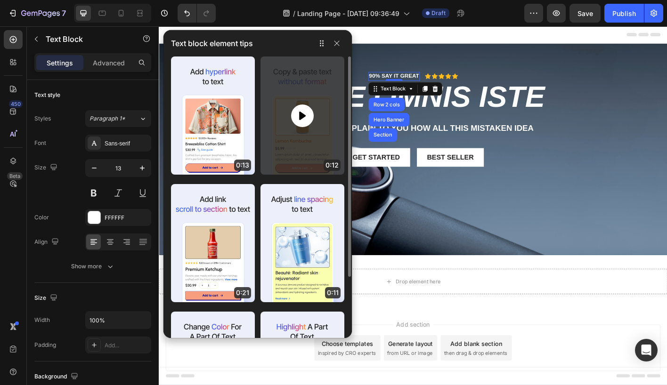
click at [298, 118] on icon at bounding box center [302, 115] width 11 height 11
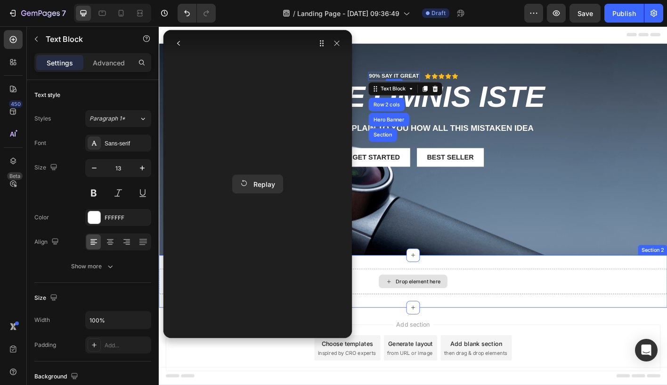
click at [475, 298] on div "Drop element here" at bounding box center [441, 310] width 565 height 28
click at [501, 262] on div "Background Image" at bounding box center [441, 163] width 565 height 235
click at [447, 266] on div "Background Image" at bounding box center [441, 163] width 565 height 235
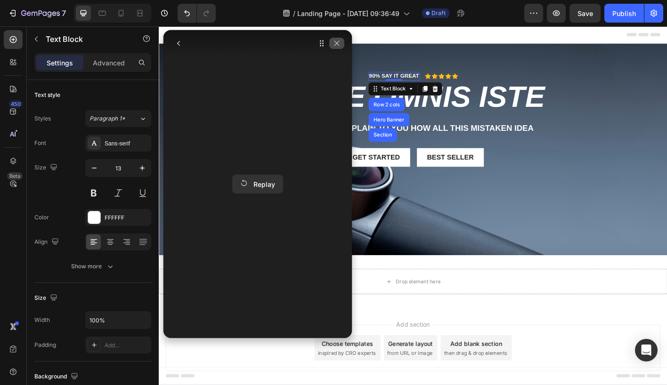
click at [339, 44] on icon "button" at bounding box center [337, 44] width 8 height 8
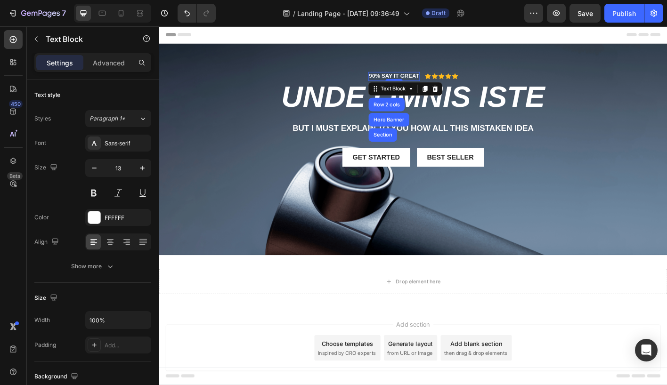
click at [63, 64] on p "Settings" at bounding box center [60, 63] width 26 height 10
click at [351, 106] on h2 "unde omnis iste" at bounding box center [441, 104] width 551 height 35
click at [331, 109] on h2 "unde omnis iste" at bounding box center [441, 104] width 551 height 35
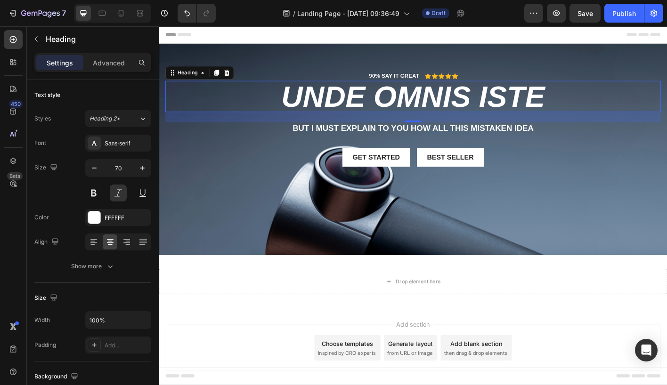
click at [338, 101] on h2 "unde omnis iste" at bounding box center [441, 104] width 551 height 35
click at [16, 38] on icon at bounding box center [13, 39] width 7 height 7
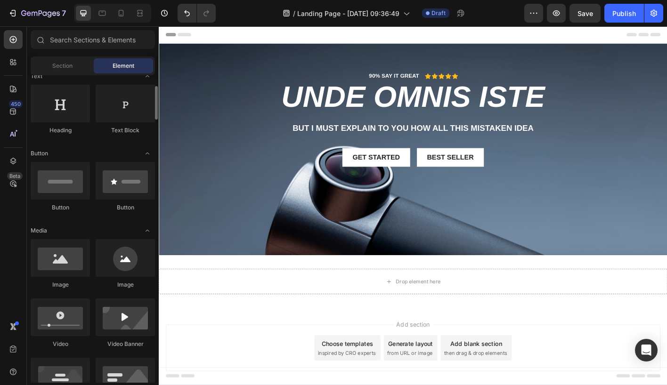
scroll to position [155, 0]
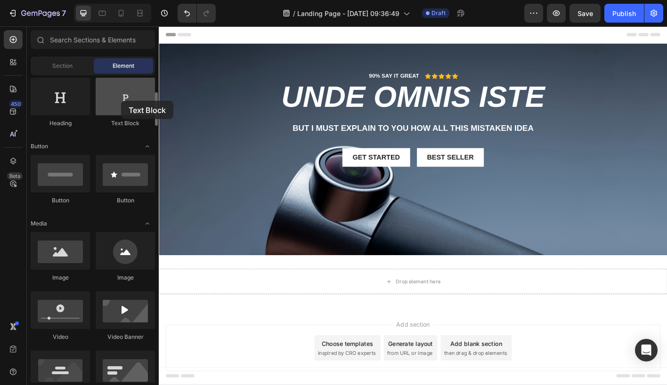
click at [121, 101] on div at bounding box center [125, 97] width 59 height 38
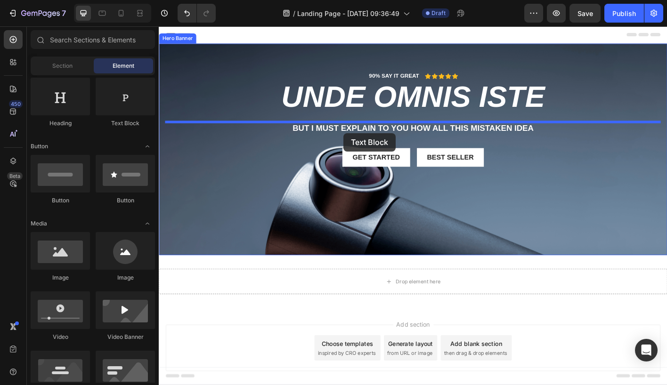
drag, startPoint x: 282, startPoint y: 130, endPoint x: 364, endPoint y: 145, distance: 83.7
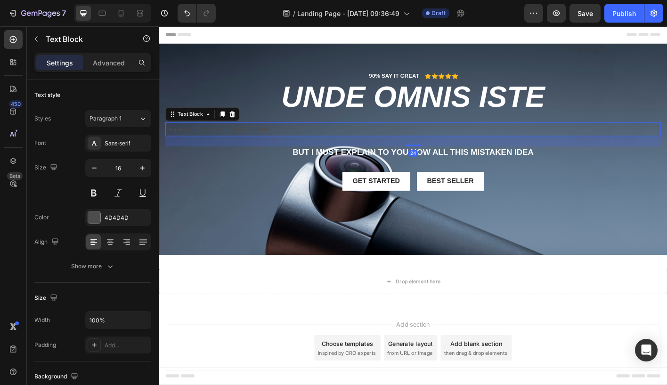
click at [358, 139] on div "Replace this text with your content" at bounding box center [441, 141] width 551 height 16
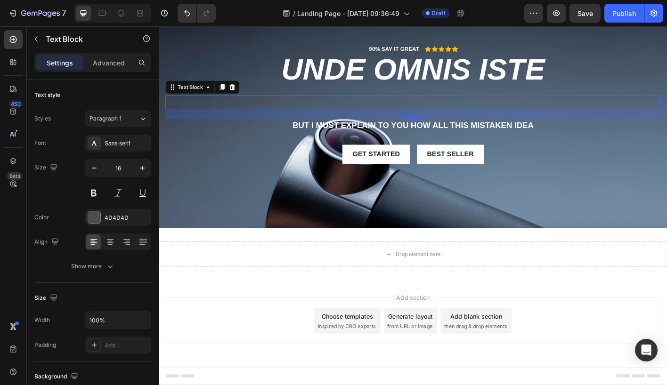
click at [318, 109] on div "Replace this text with your content" at bounding box center [441, 111] width 551 height 16
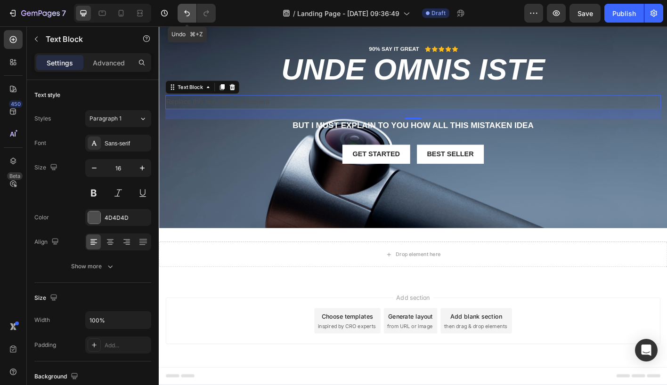
click at [188, 12] on icon "Undo/Redo" at bounding box center [187, 13] width 6 height 6
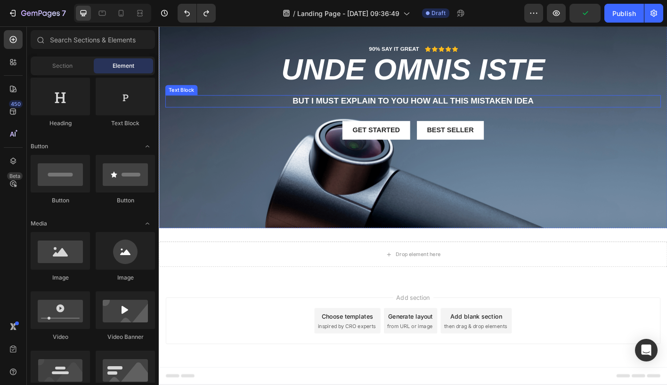
click at [338, 111] on p "But I must explain to you how all this mistaken idea" at bounding box center [441, 110] width 549 height 12
click at [338, 112] on p "But I must explain to you how all this mistaken idea" at bounding box center [441, 110] width 549 height 12
click at [331, 110] on p "But I must explain to you how all this mistaken idea" at bounding box center [441, 110] width 549 height 12
click at [334, 68] on h2 "unde omnis iste" at bounding box center [441, 74] width 551 height 35
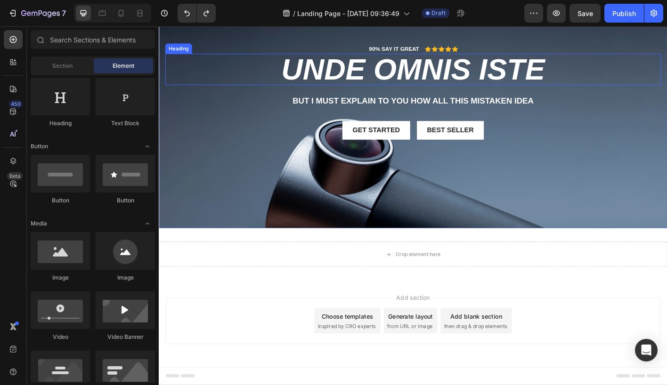
click at [334, 68] on h2 "unde omnis iste" at bounding box center [441, 74] width 551 height 35
click at [344, 74] on h2 "unde omnis iste" at bounding box center [441, 74] width 551 height 35
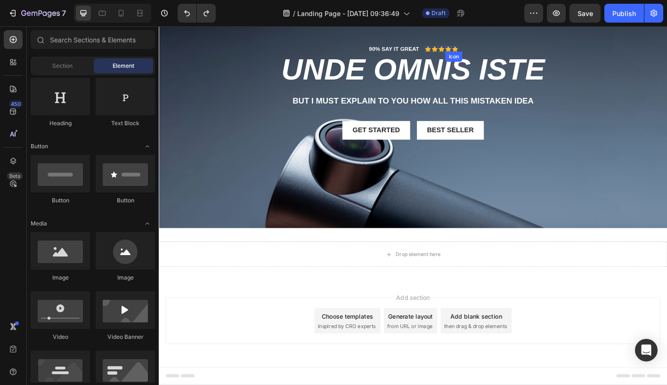
click at [479, 50] on icon at bounding box center [480, 51] width 7 height 7
click at [359, 77] on h2 "unde omnis iste" at bounding box center [441, 74] width 551 height 35
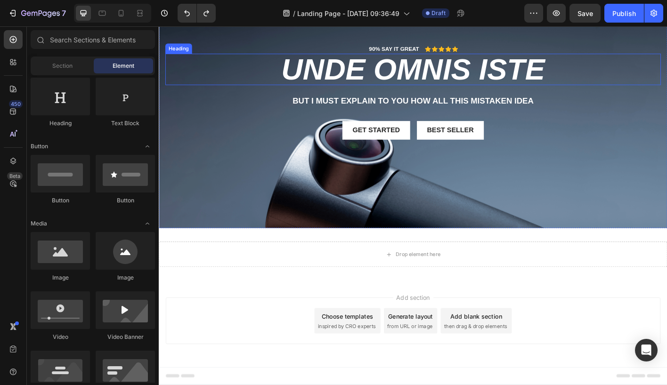
click at [359, 77] on h2 "unde omnis iste" at bounding box center [441, 74] width 551 height 35
click at [331, 81] on h2 "unde omnis iste" at bounding box center [441, 74] width 551 height 35
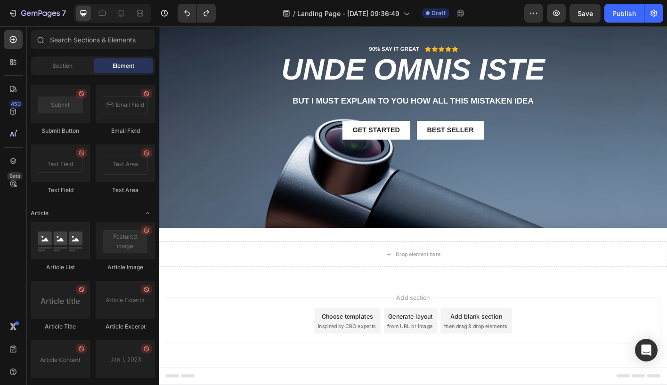
scroll to position [2485, 0]
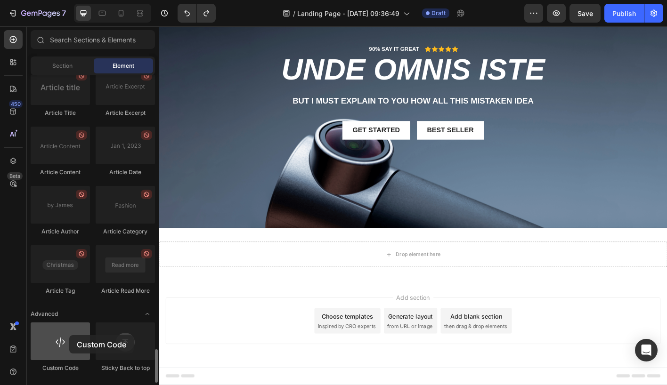
click at [69, 335] on div at bounding box center [60, 342] width 59 height 38
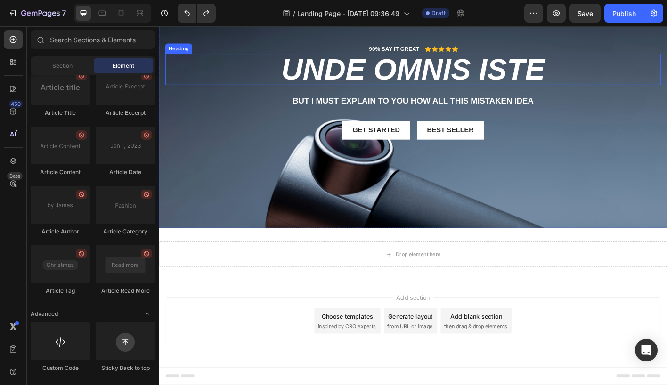
click at [369, 76] on h2 "unde omnis iste" at bounding box center [441, 74] width 551 height 35
click at [368, 72] on h2 "unde omnis iste" at bounding box center [441, 74] width 551 height 35
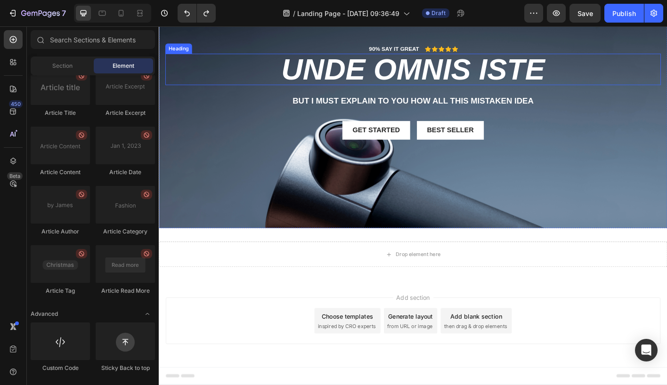
click at [368, 72] on h2 "unde omnis iste" at bounding box center [441, 74] width 551 height 35
click at [400, 52] on p "90% SAY IT GREAT" at bounding box center [420, 52] width 56 height 8
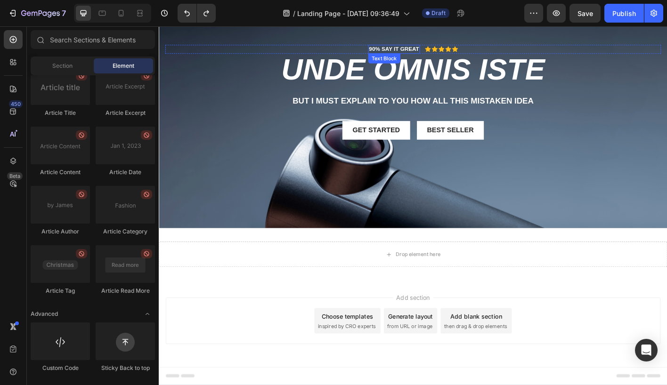
click at [400, 52] on p "90% SAY IT GREAT" at bounding box center [420, 52] width 56 height 8
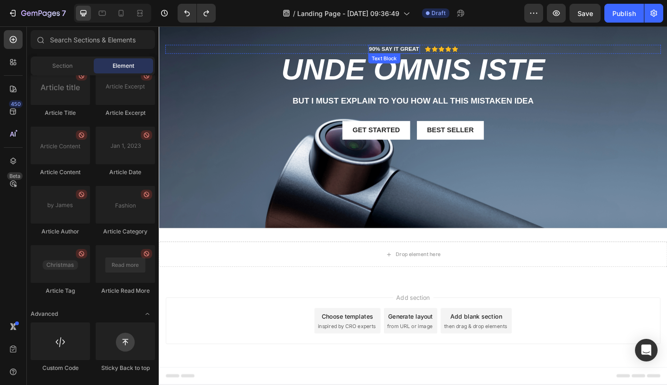
click at [400, 52] on p "90% SAY IT GREAT" at bounding box center [420, 52] width 56 height 8
